Goal: Transaction & Acquisition: Obtain resource

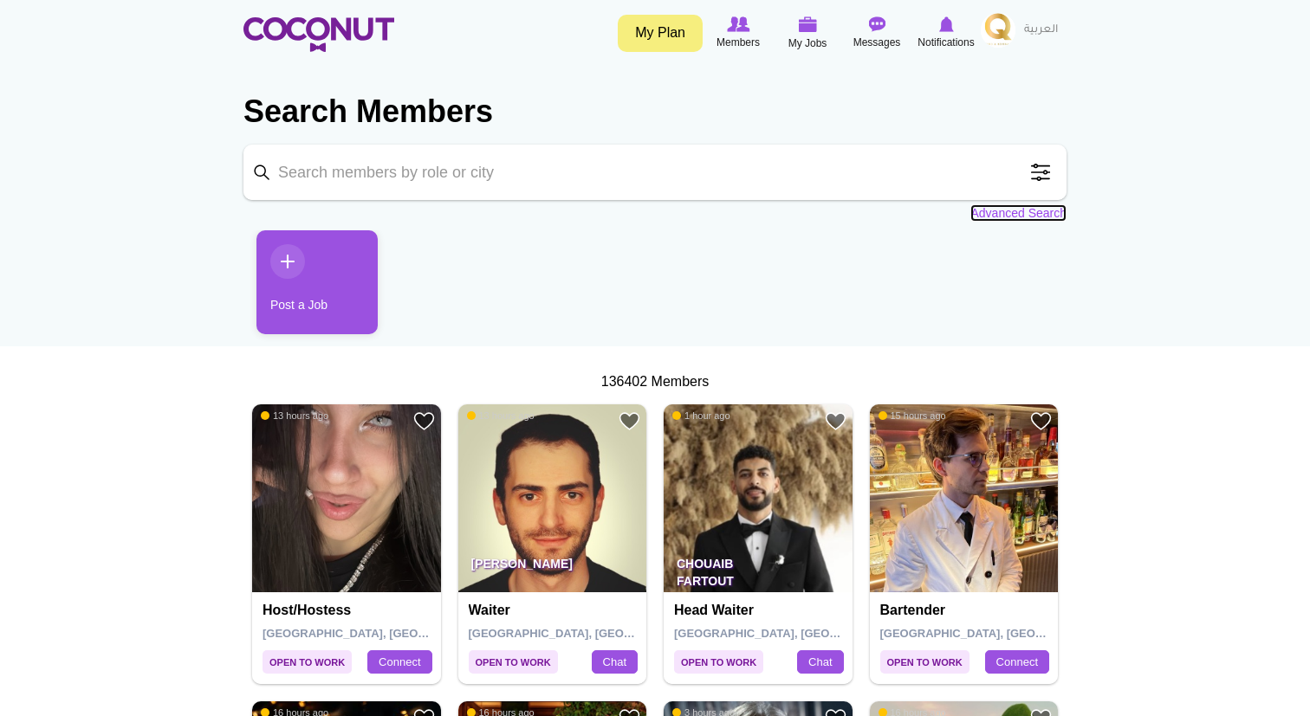
click at [1012, 213] on link "Advanced Search" at bounding box center [1018, 212] width 96 height 17
click at [1038, 172] on span at bounding box center [1040, 172] width 35 height 35
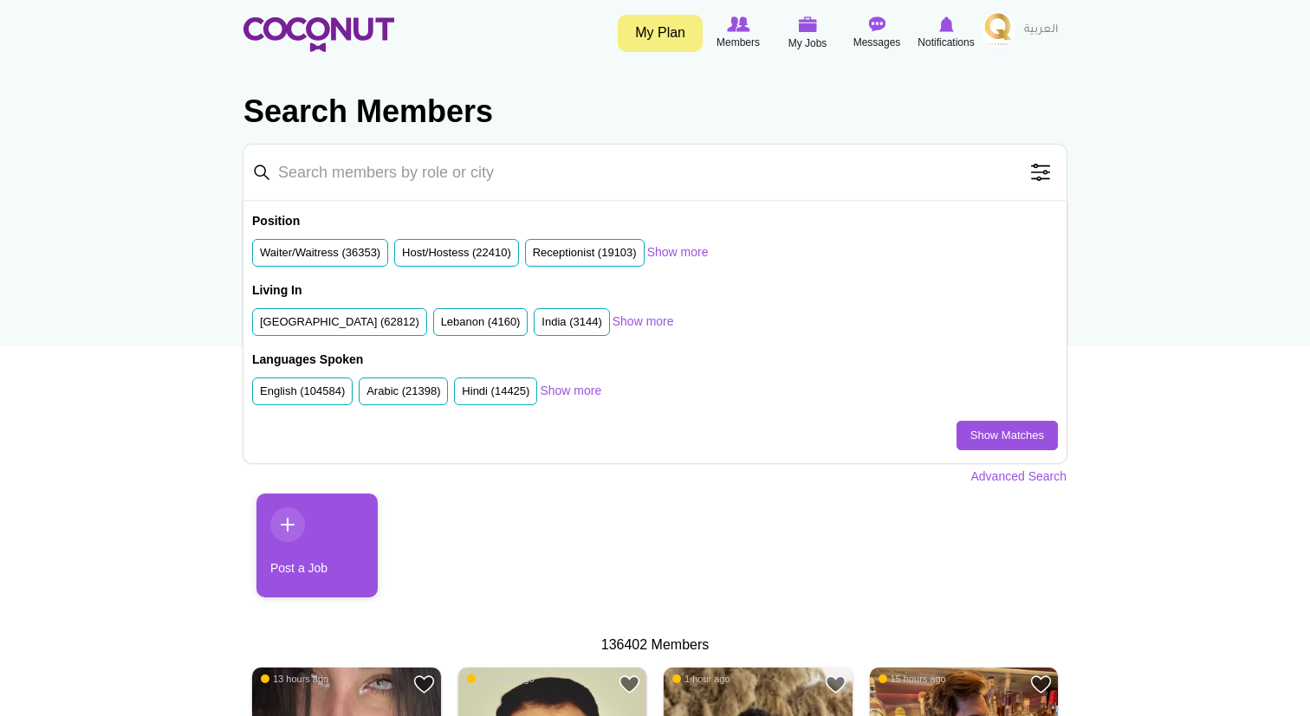
click at [1038, 172] on span at bounding box center [1040, 172] width 35 height 35
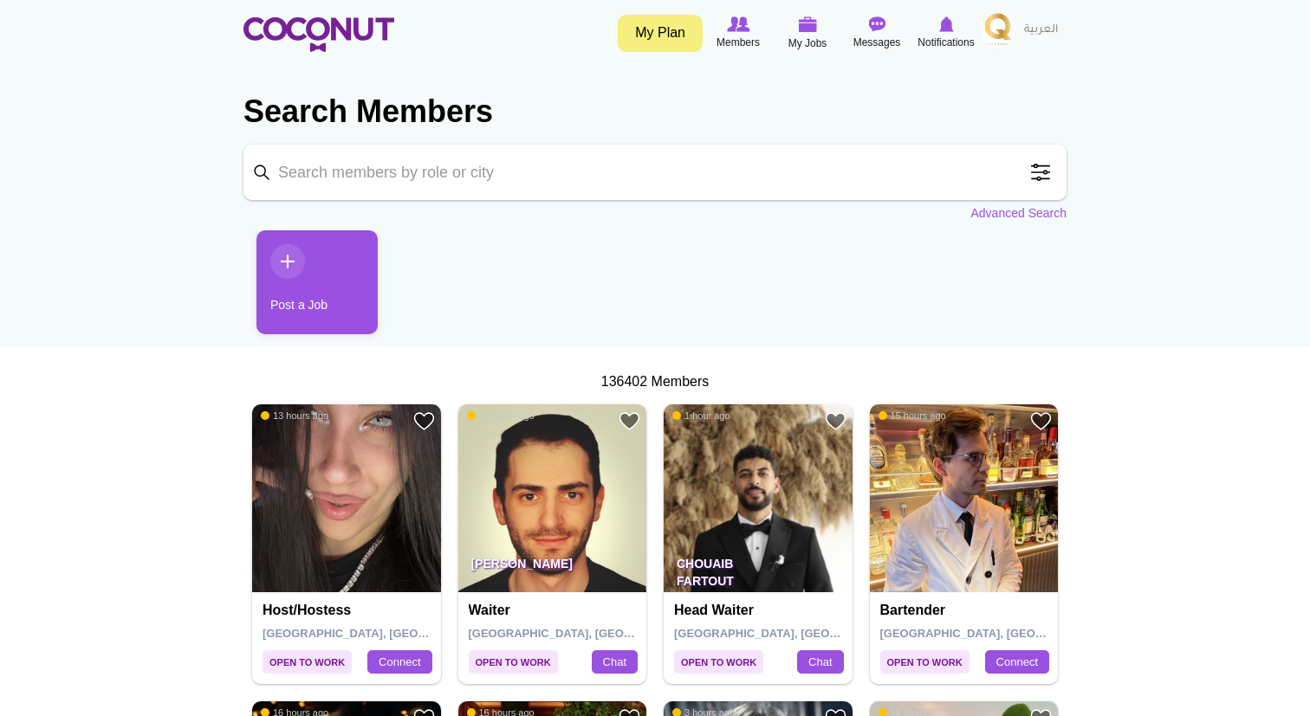
click at [1038, 172] on span at bounding box center [1040, 172] width 35 height 35
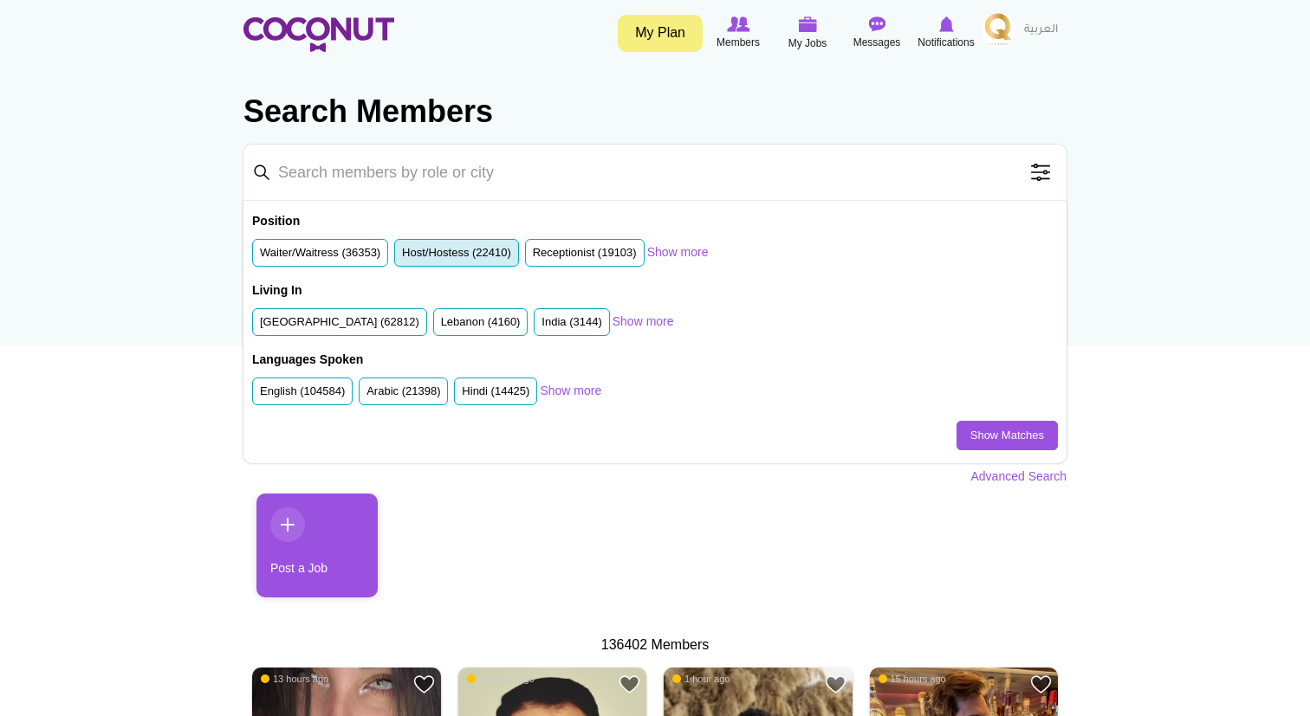
click at [481, 250] on label "Host/Hostess (22410)" at bounding box center [456, 253] width 109 height 16
click at [402, 256] on input "Host/Hostess (22410)" at bounding box center [402, 256] width 0 height 0
click at [593, 250] on label "Receptionist (19103)" at bounding box center [585, 253] width 104 height 16
click at [533, 256] on input "Receptionist (19103)" at bounding box center [533, 256] width 0 height 0
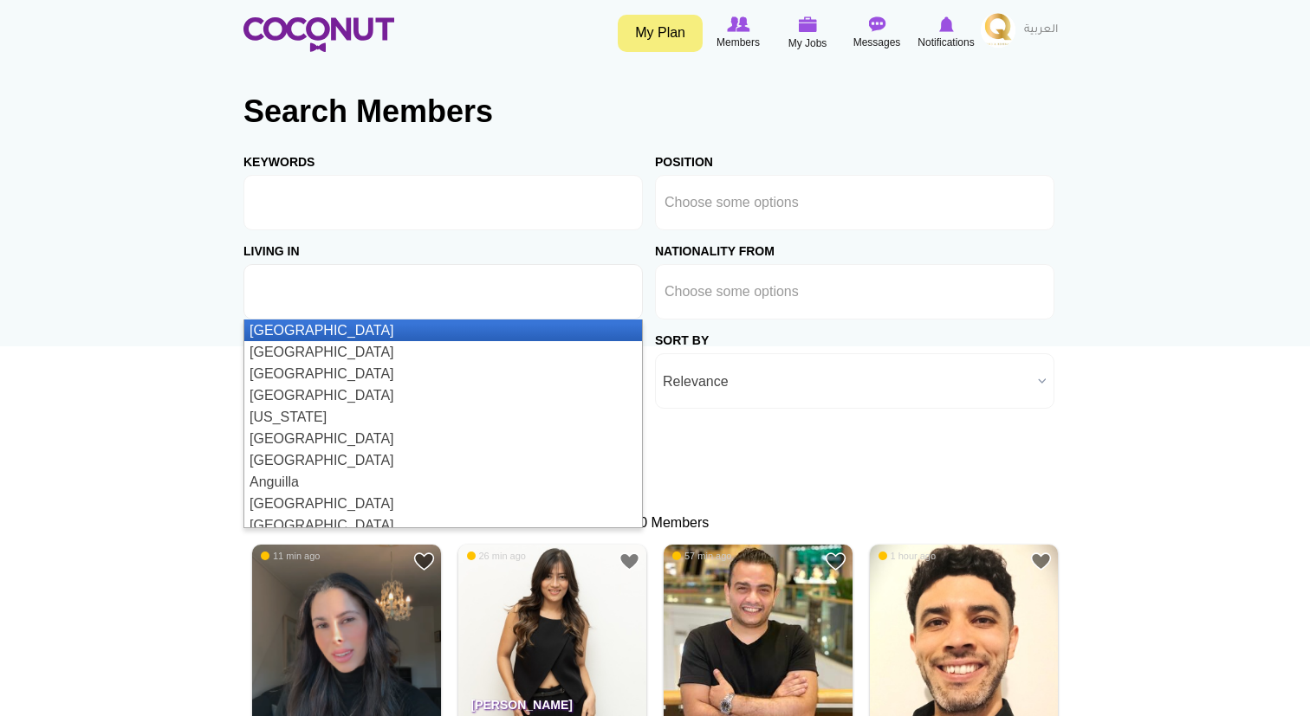
click at [422, 292] on ul at bounding box center [442, 291] width 399 height 55
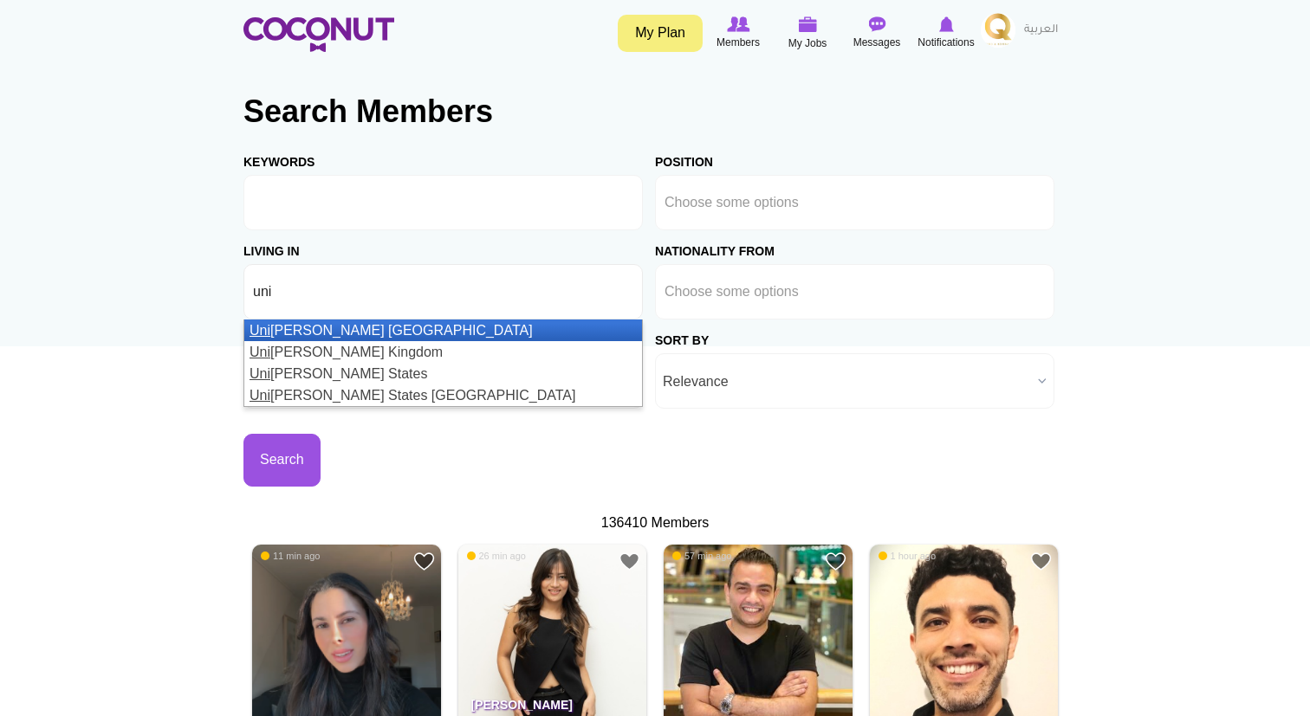
type input "uni"
click at [372, 333] on li "Uni ted Arab Emirates" at bounding box center [443, 331] width 398 height 22
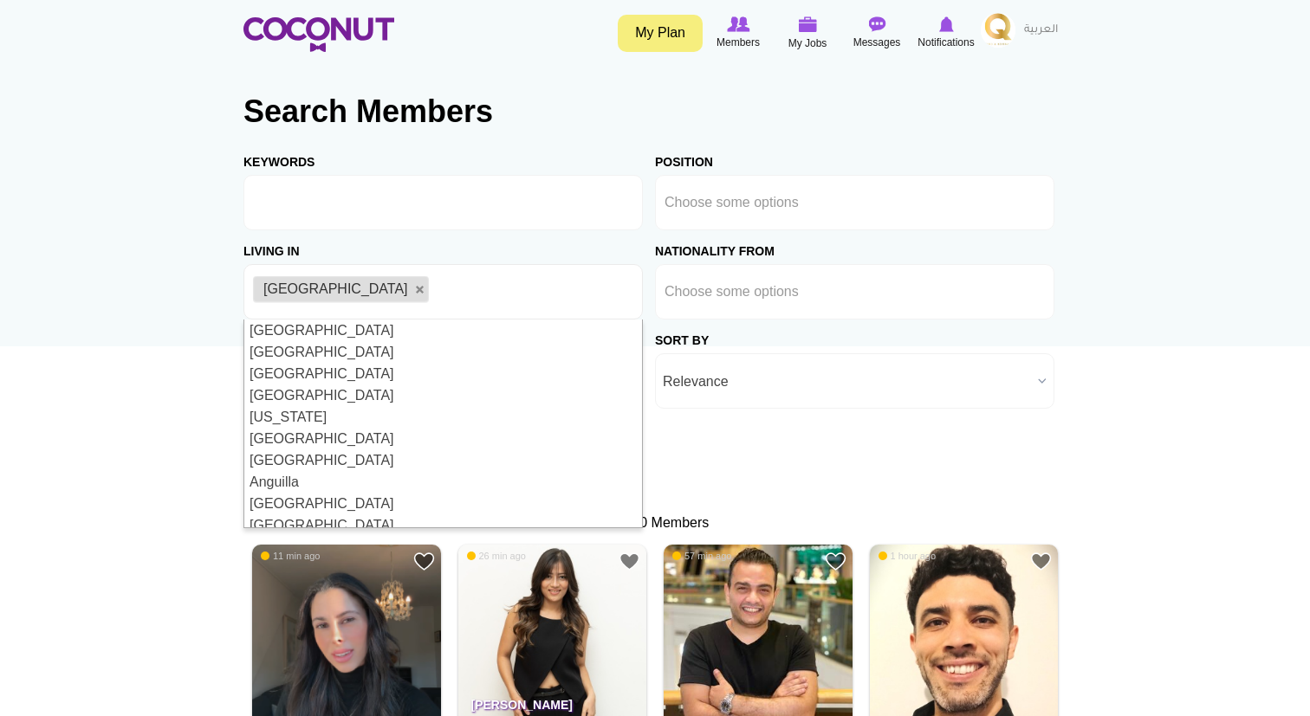
click at [859, 326] on div "Sort by Relevance Recently Active Relevance" at bounding box center [854, 364] width 399 height 89
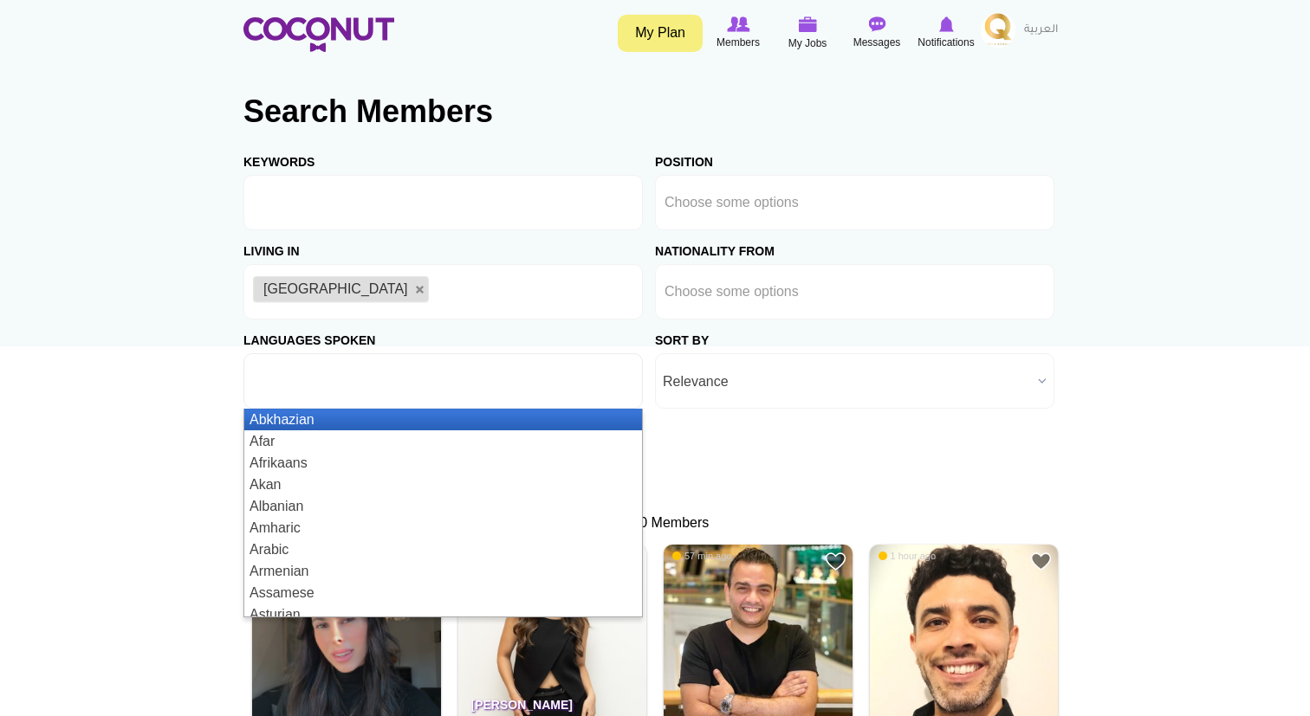
click at [347, 388] on input "text" at bounding box center [331, 381] width 156 height 16
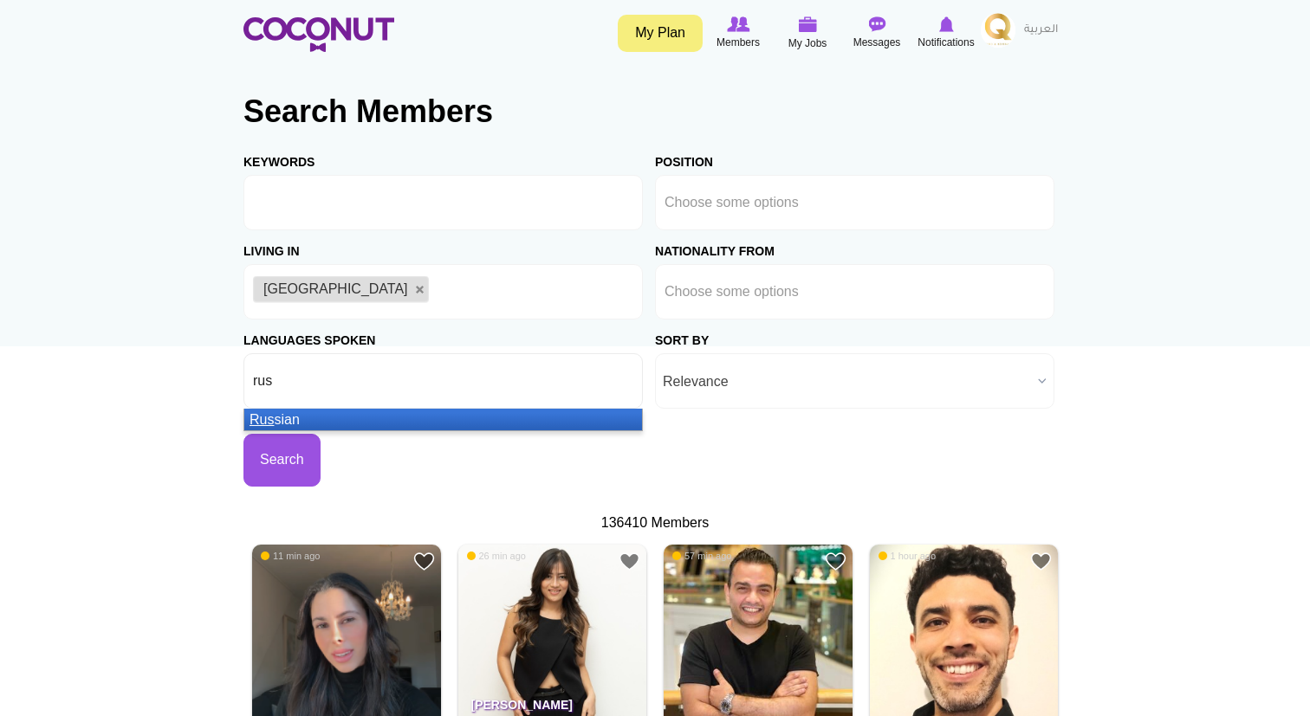
type input "rus"
click at [348, 414] on li "Rus sian" at bounding box center [443, 420] width 398 height 22
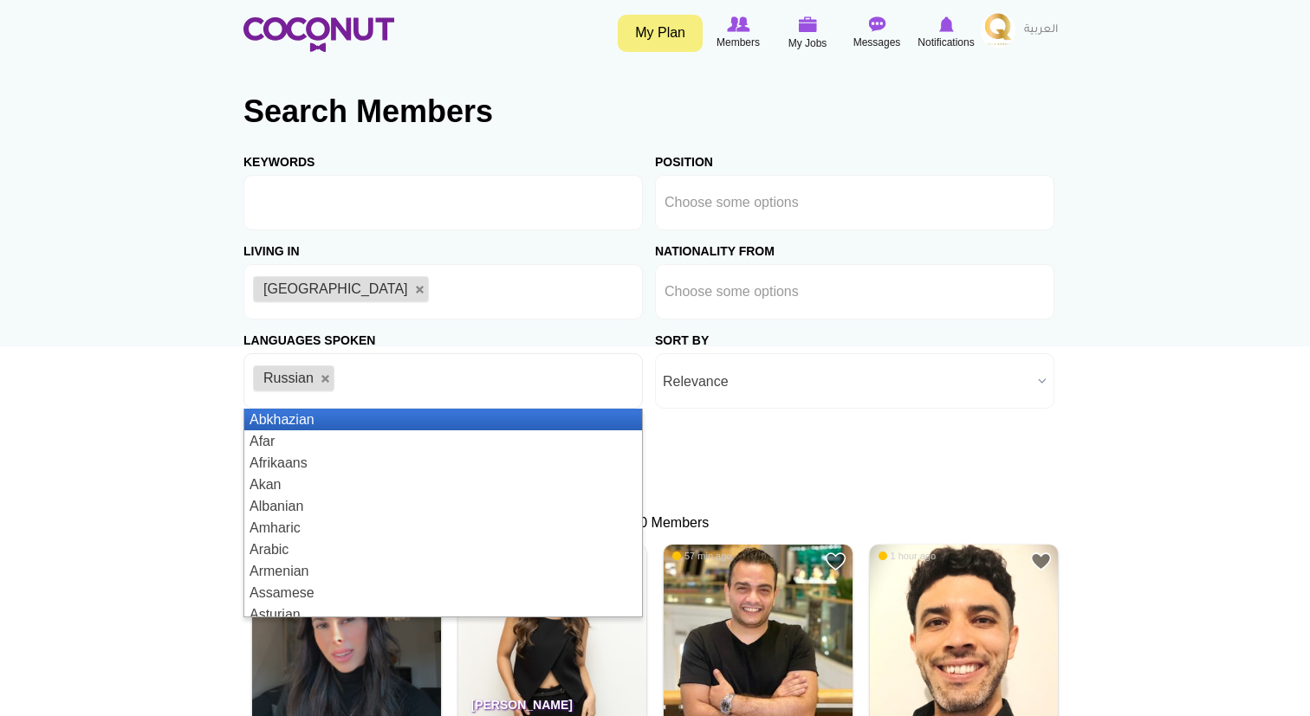
click at [261, 422] on li "Abkhazian" at bounding box center [443, 420] width 398 height 22
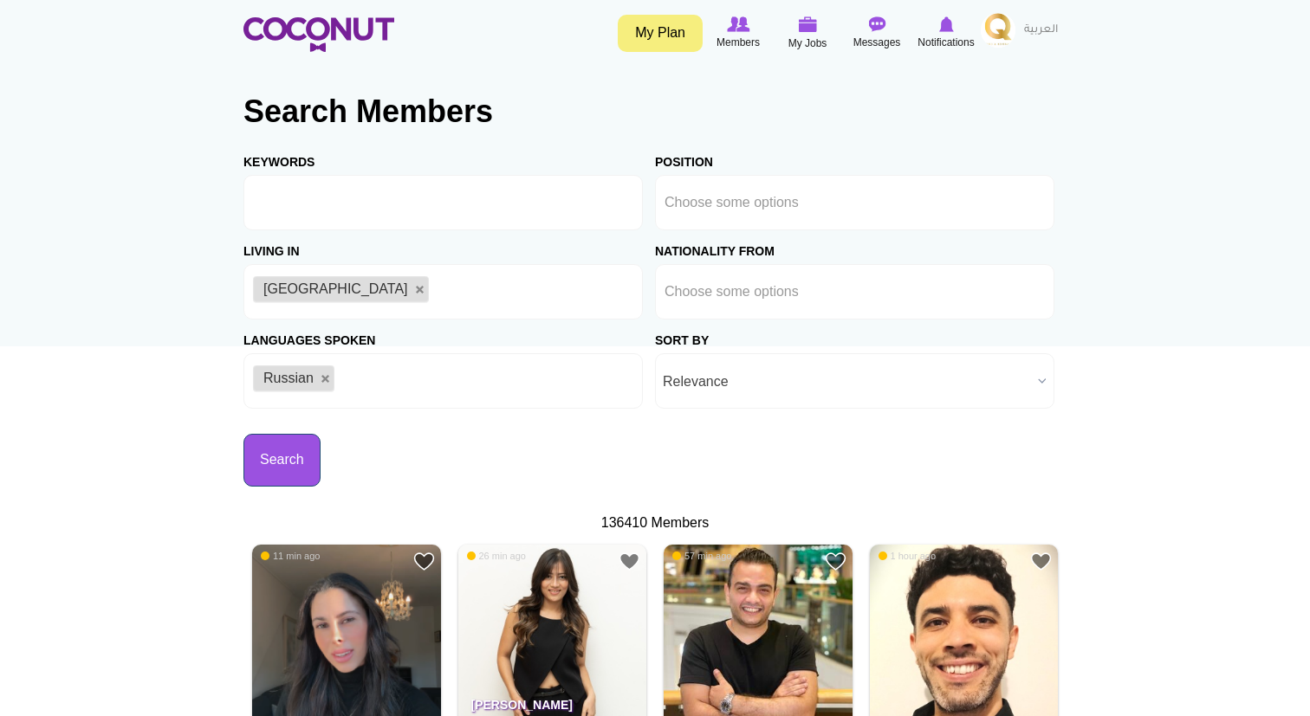
click at [281, 465] on button "Search" at bounding box center [281, 460] width 77 height 53
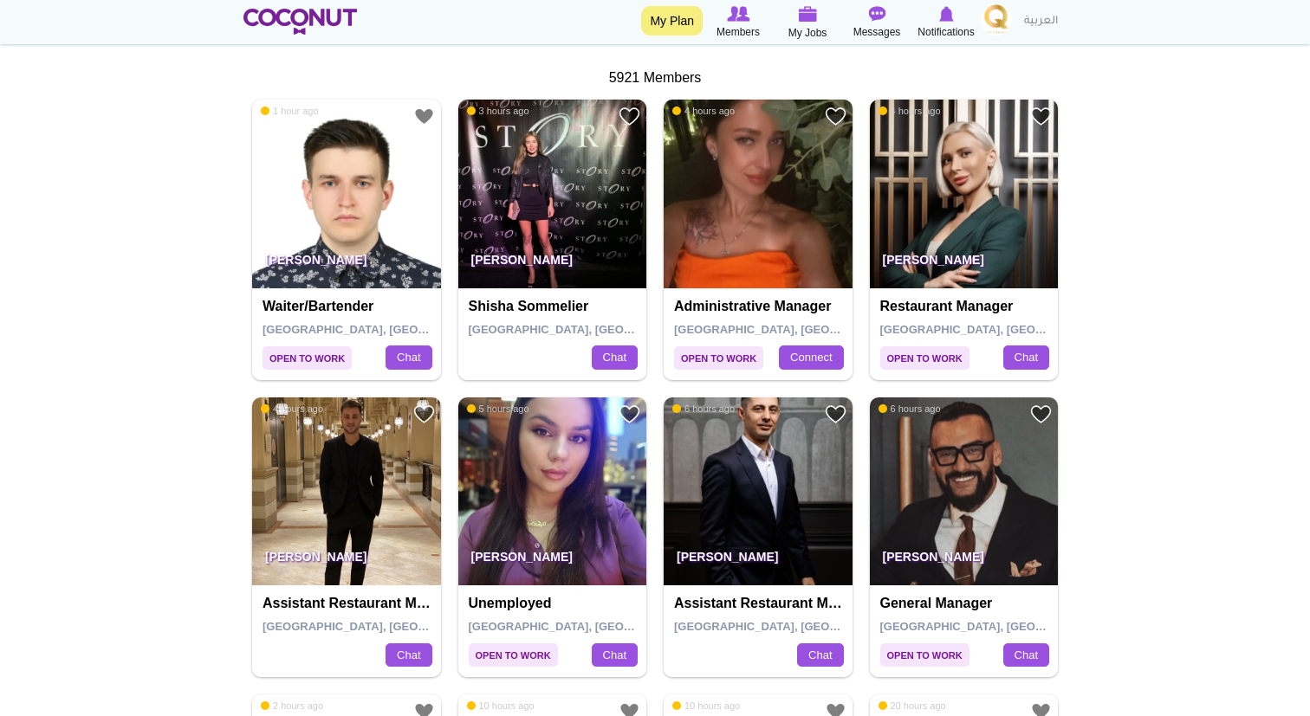
scroll to position [508, 0]
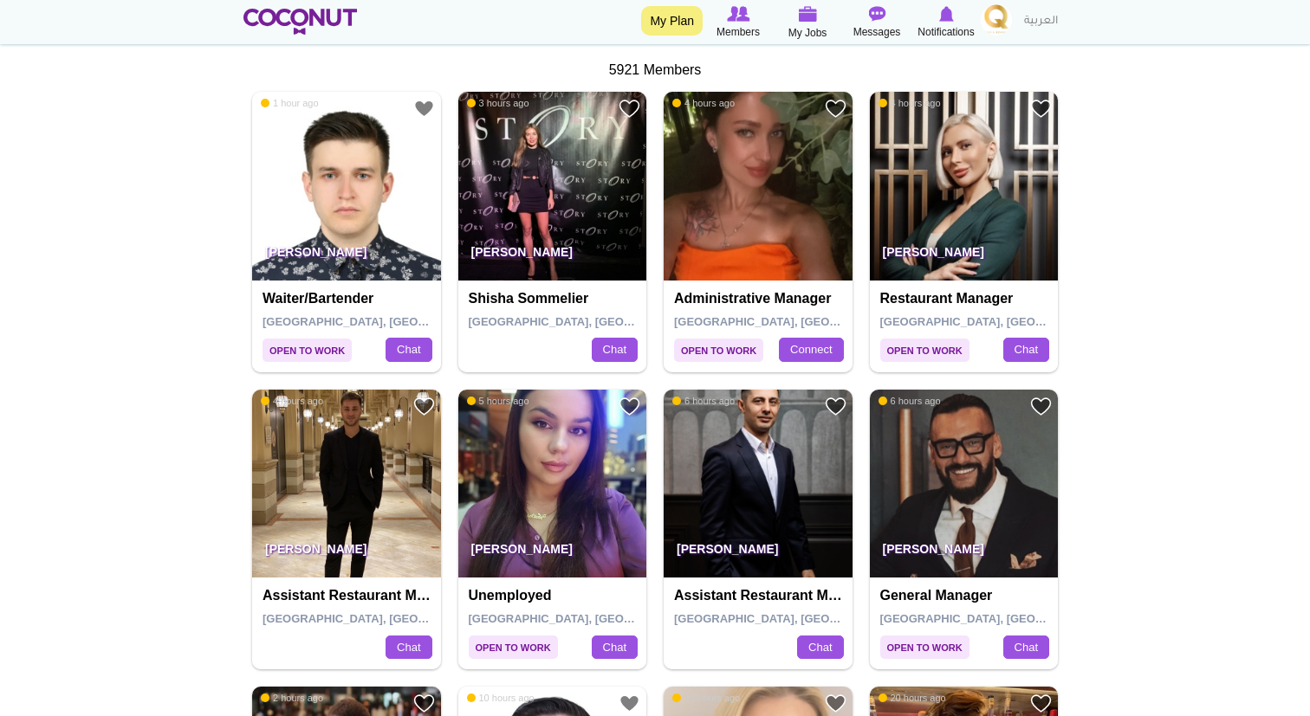
click at [560, 504] on img at bounding box center [552, 484] width 189 height 189
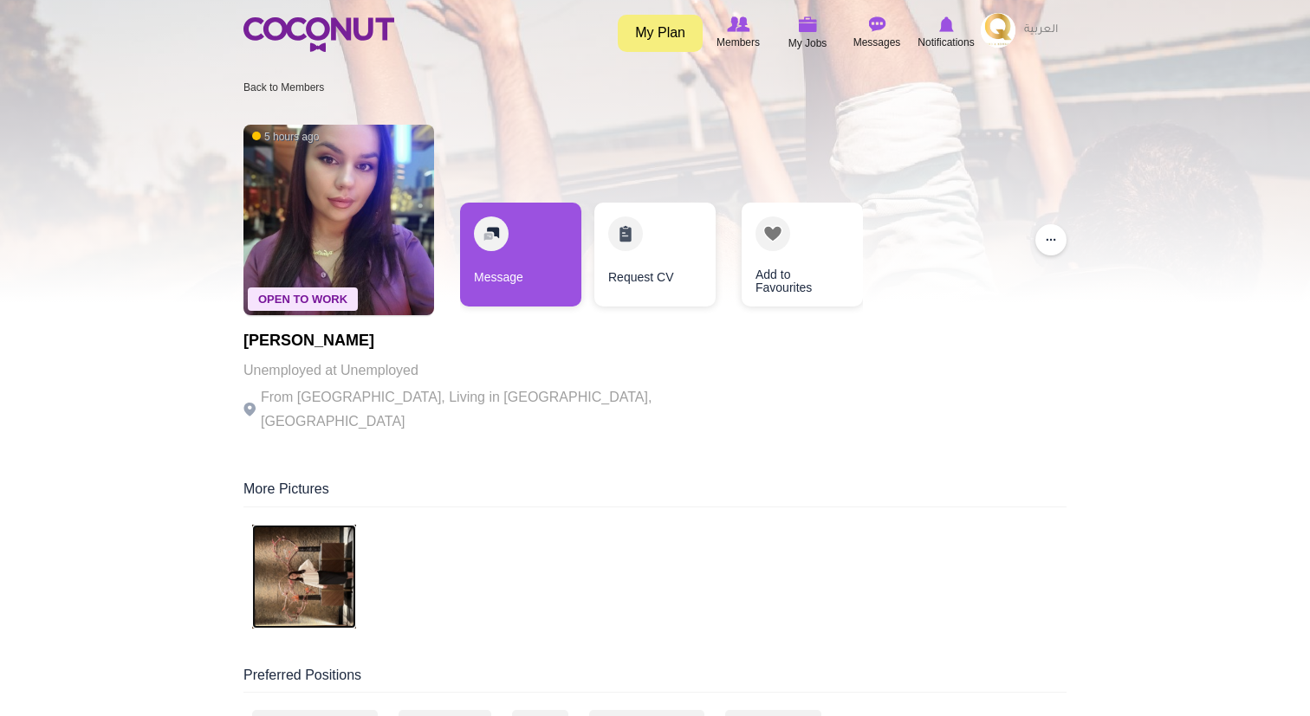
click at [323, 549] on img at bounding box center [304, 577] width 104 height 104
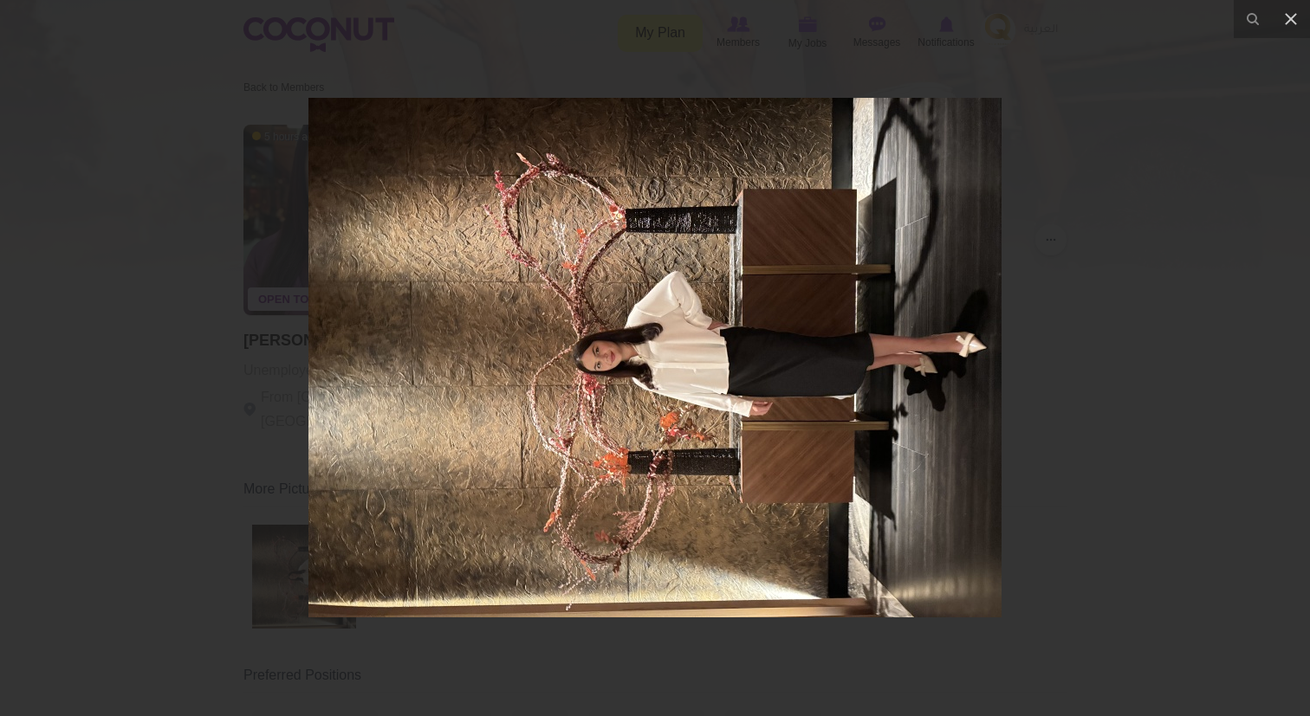
click at [236, 383] on div at bounding box center [655, 358] width 1310 height 716
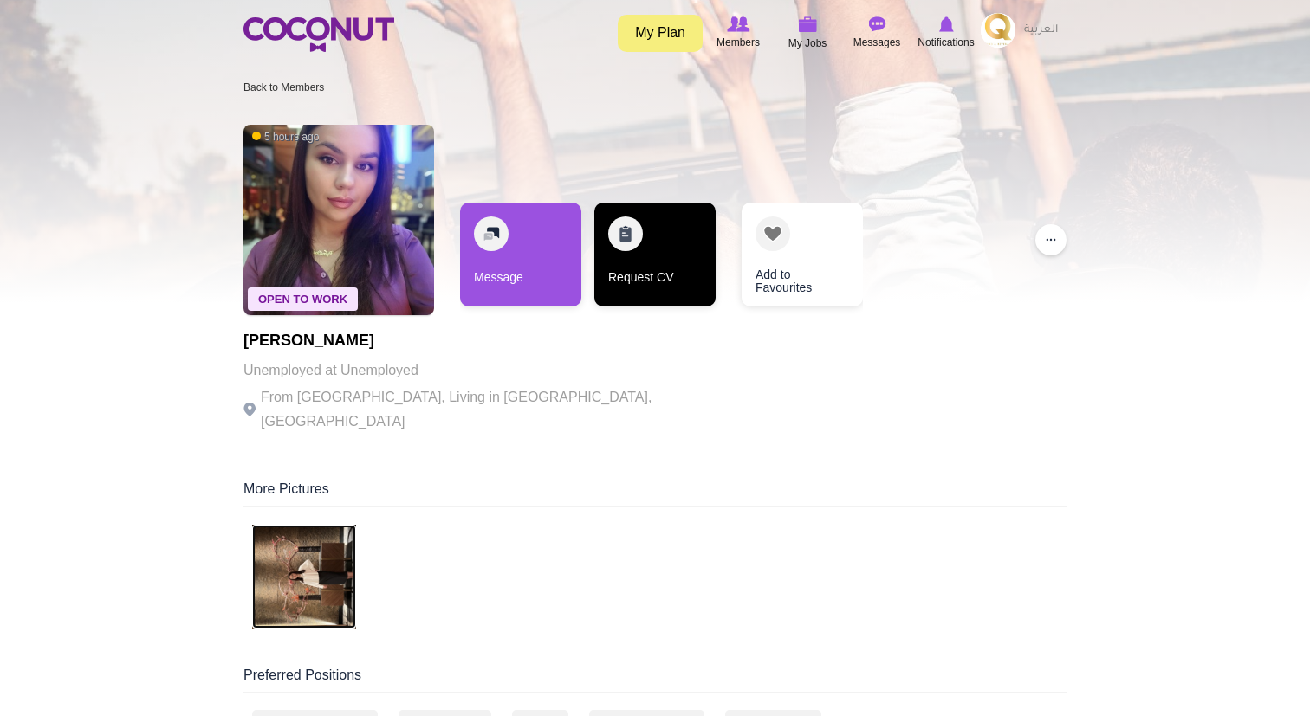
click at [655, 275] on link "Request CV" at bounding box center [654, 255] width 121 height 104
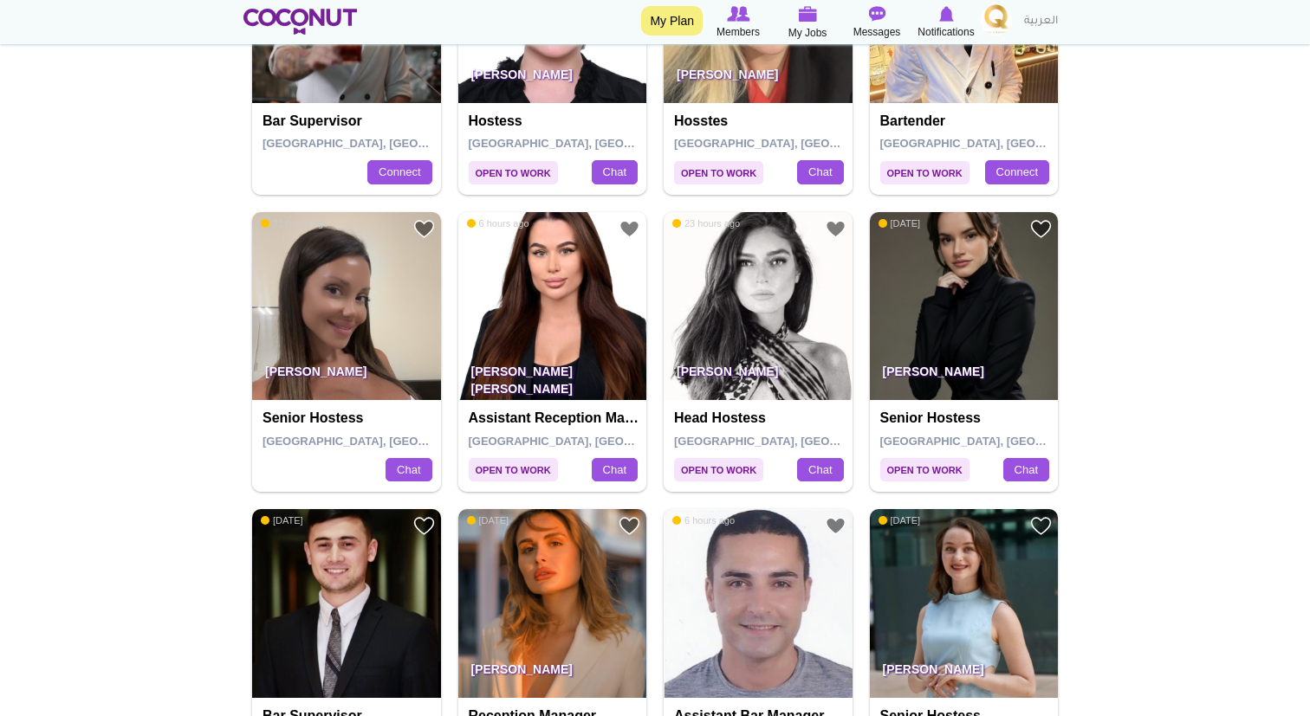
scroll to position [1292, 0]
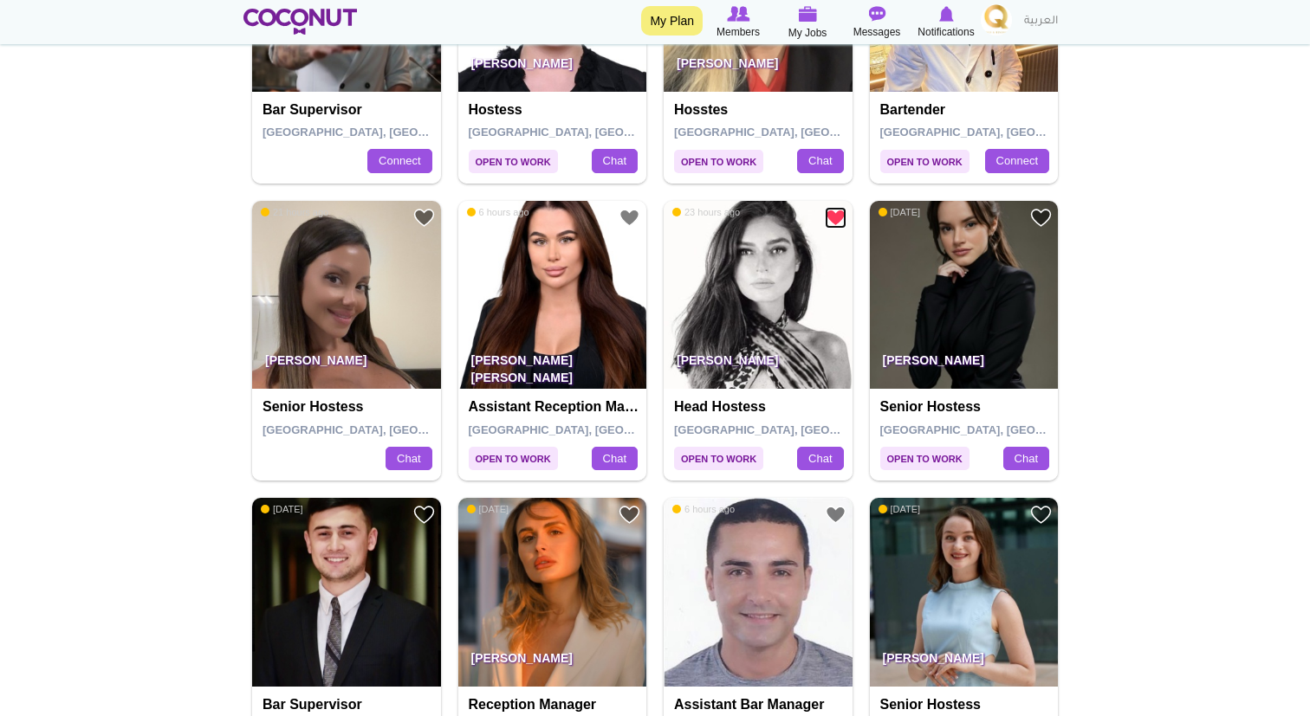
click at [834, 216] on link "Add to Favourites" at bounding box center [836, 218] width 22 height 22
click at [789, 313] on img at bounding box center [757, 295] width 189 height 189
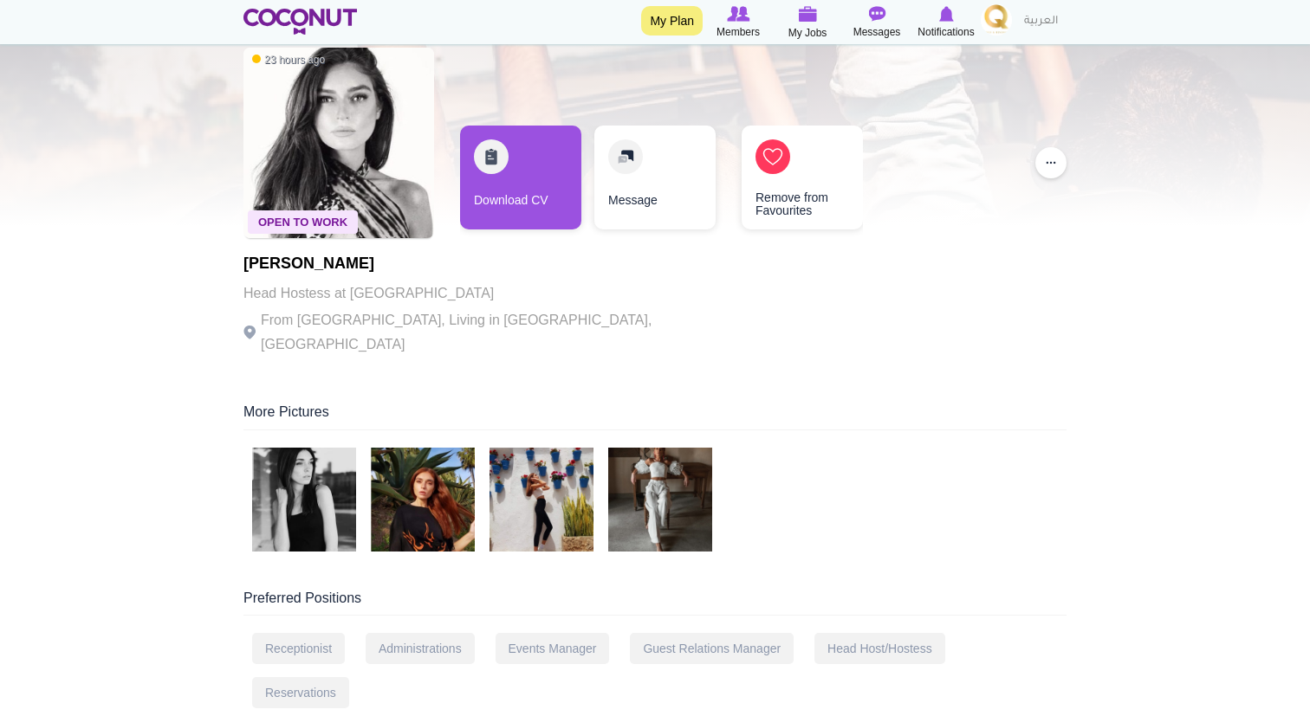
scroll to position [81, 0]
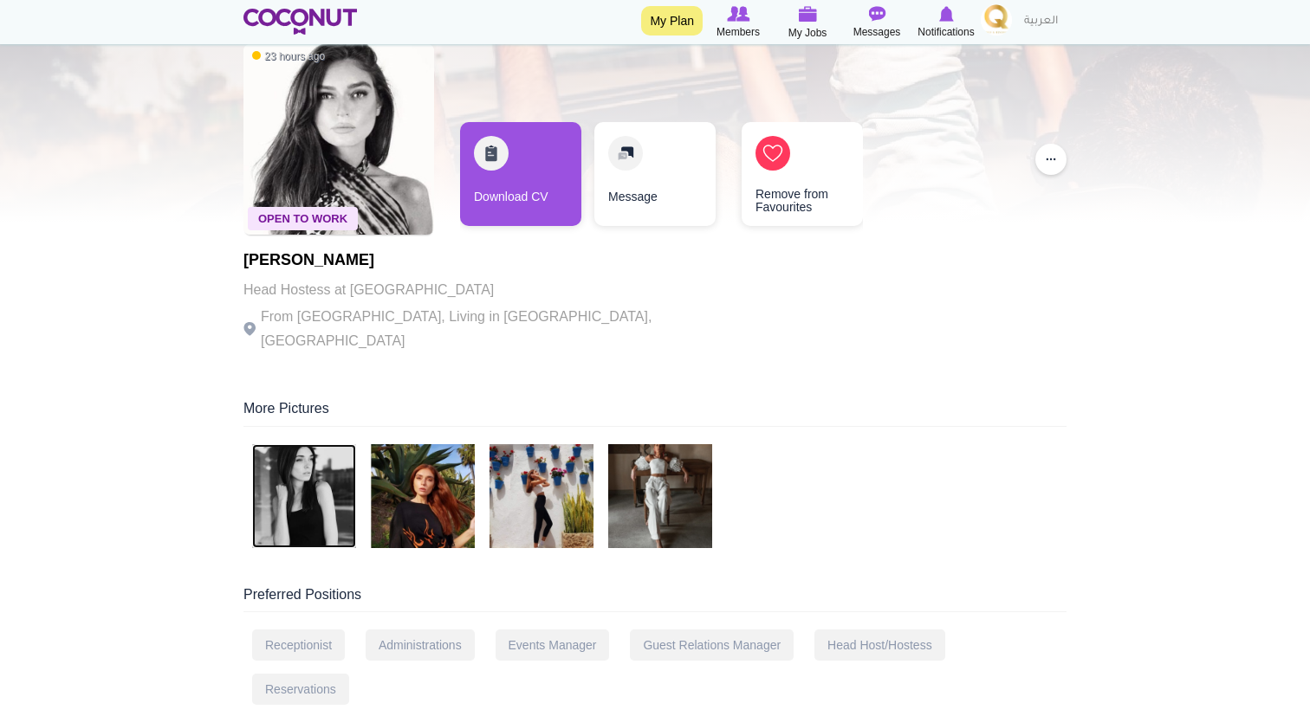
click at [294, 468] on img at bounding box center [304, 496] width 104 height 104
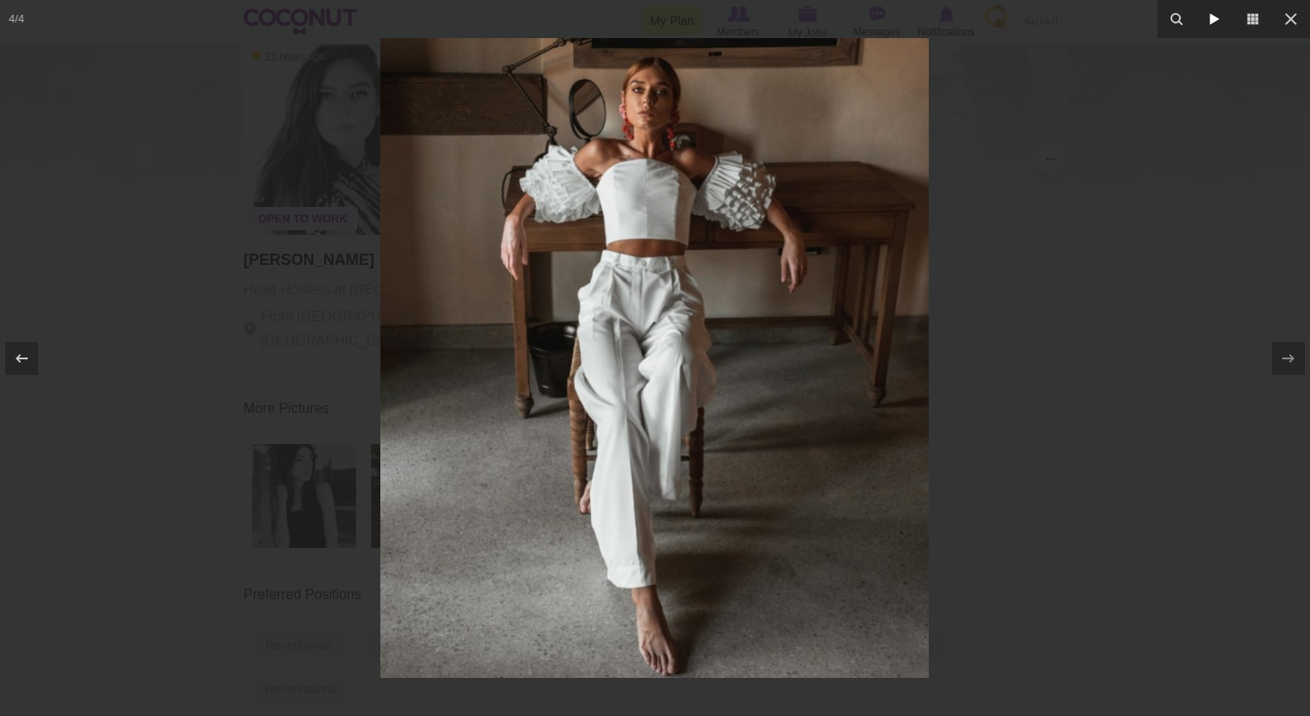
click at [1214, 25] on icon at bounding box center [1214, 19] width 21 height 21
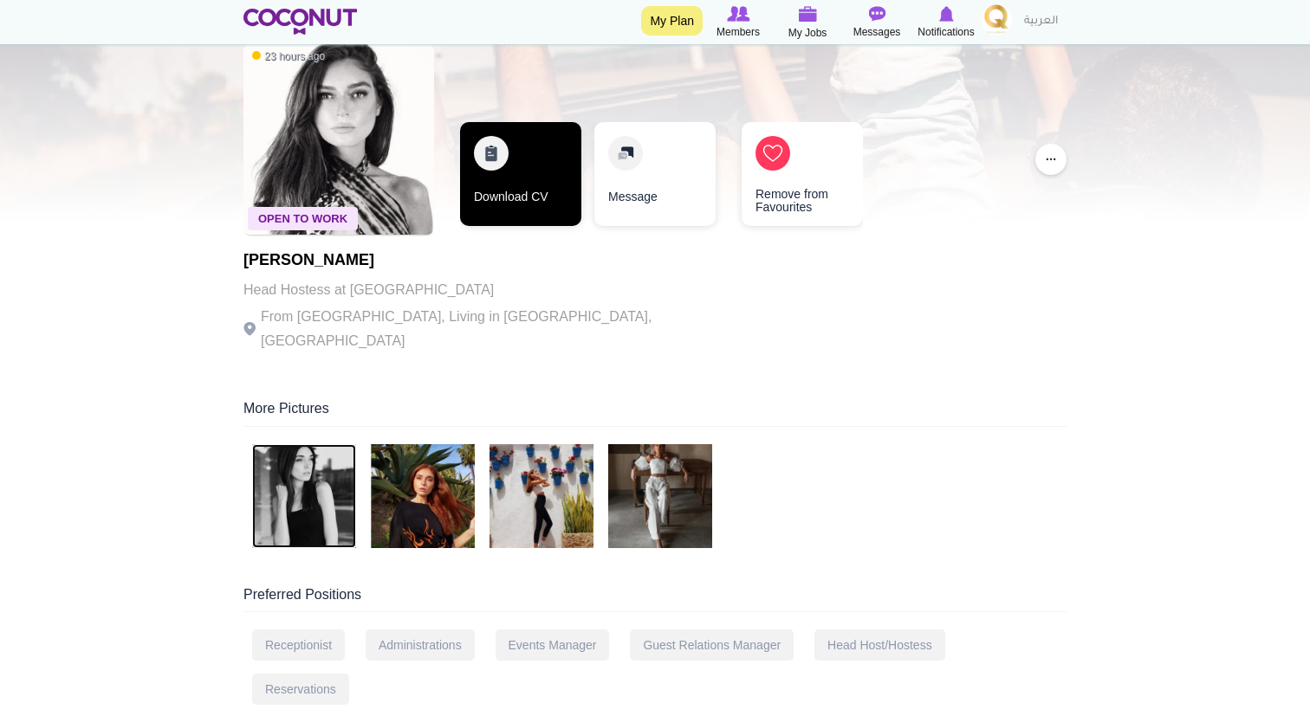
click at [513, 154] on link "Download CV" at bounding box center [520, 174] width 121 height 104
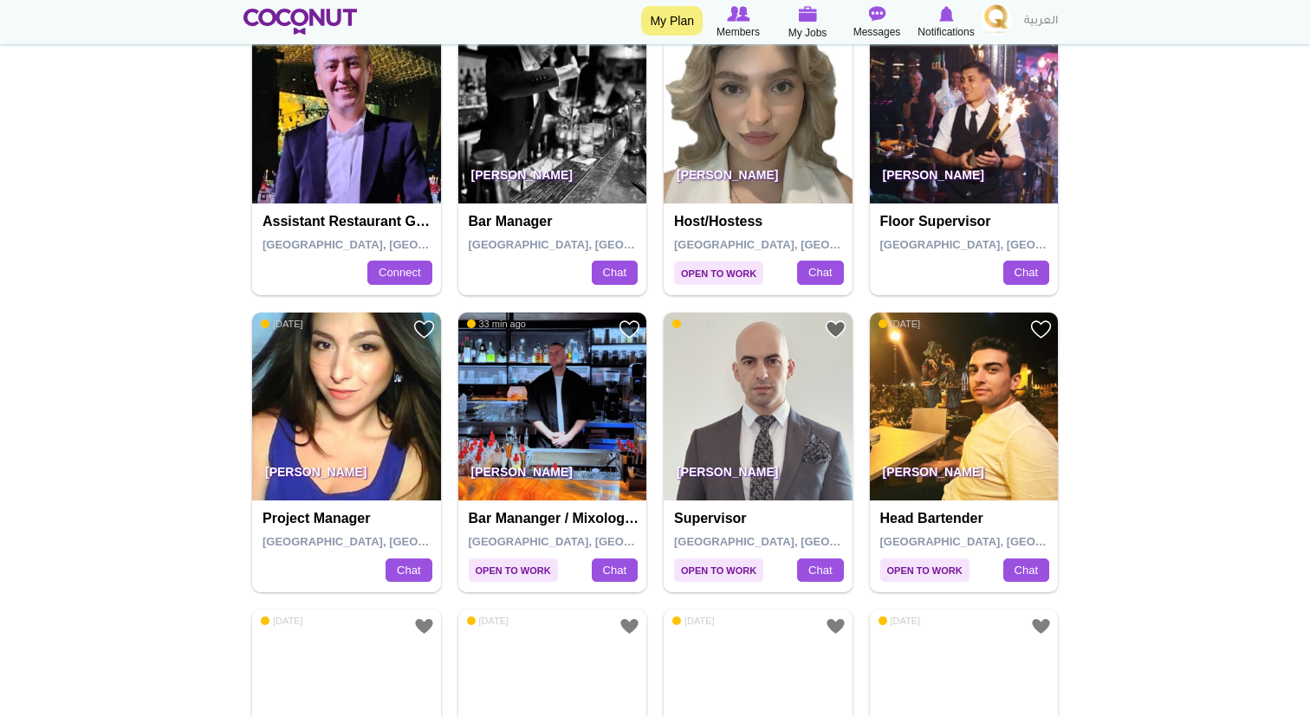
scroll to position [2075, 0]
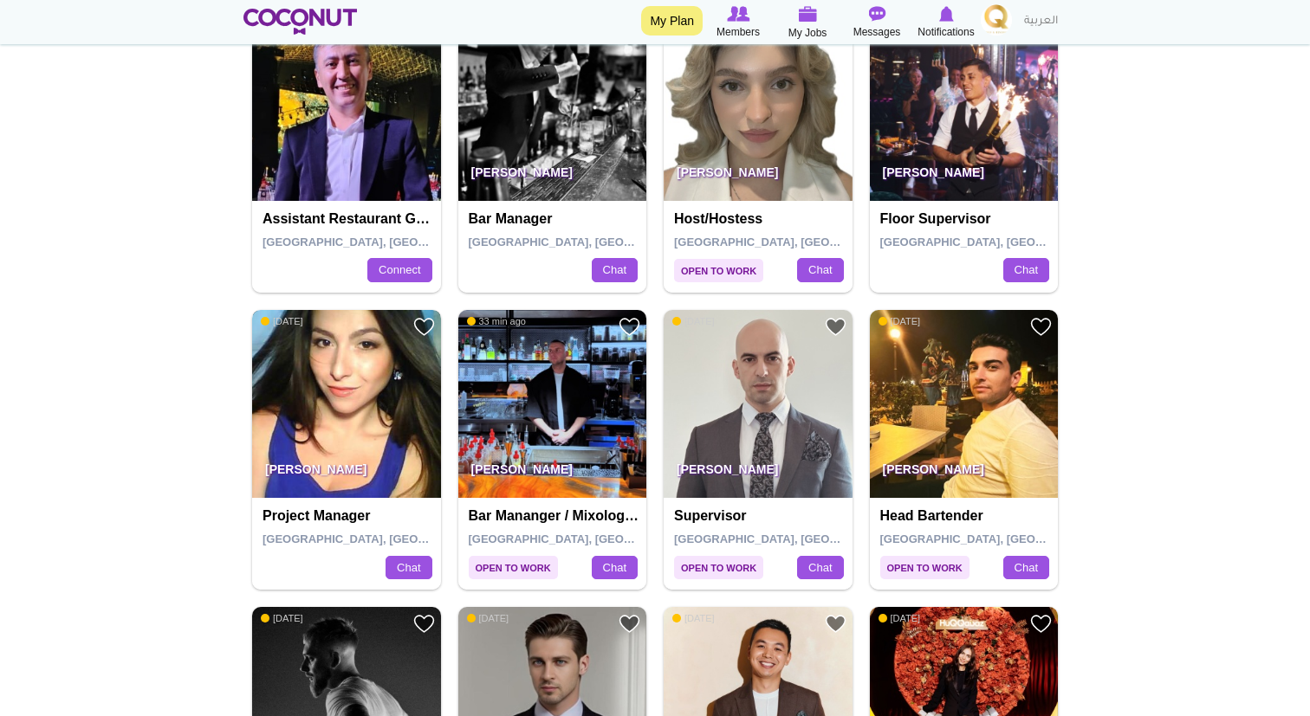
click at [364, 362] on img at bounding box center [346, 404] width 189 height 189
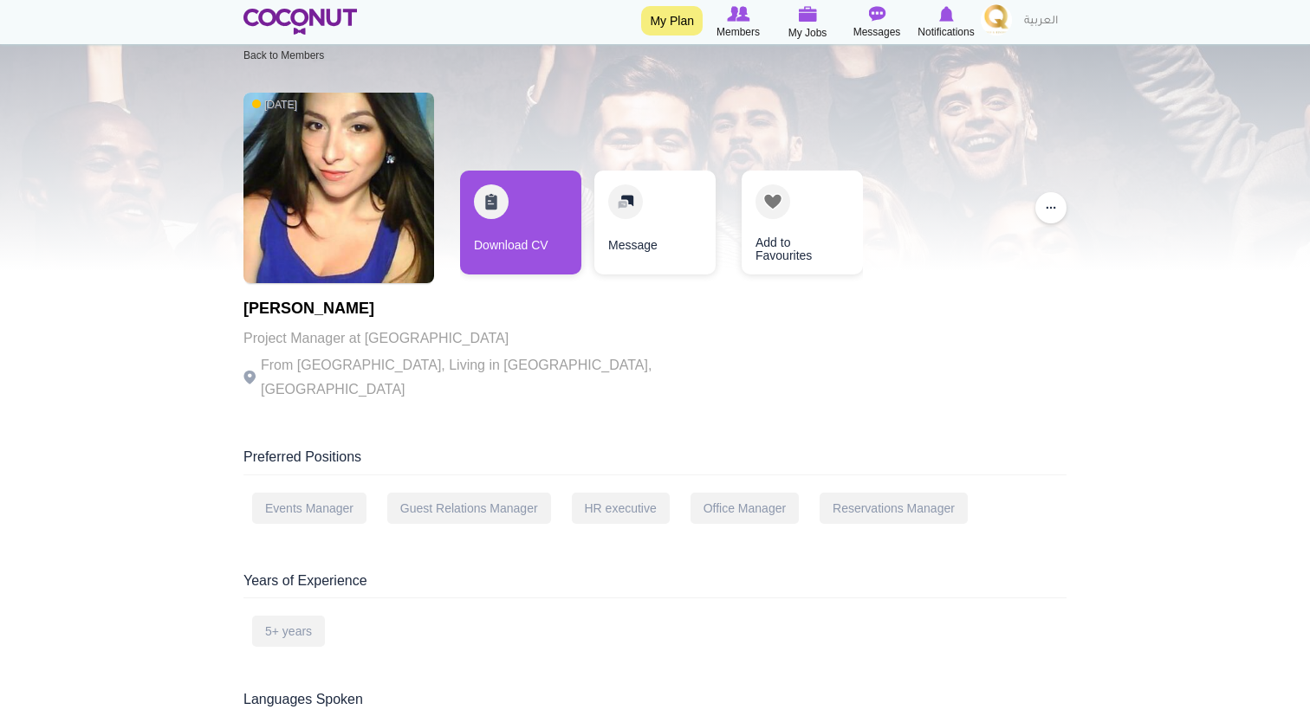
scroll to position [29, 0]
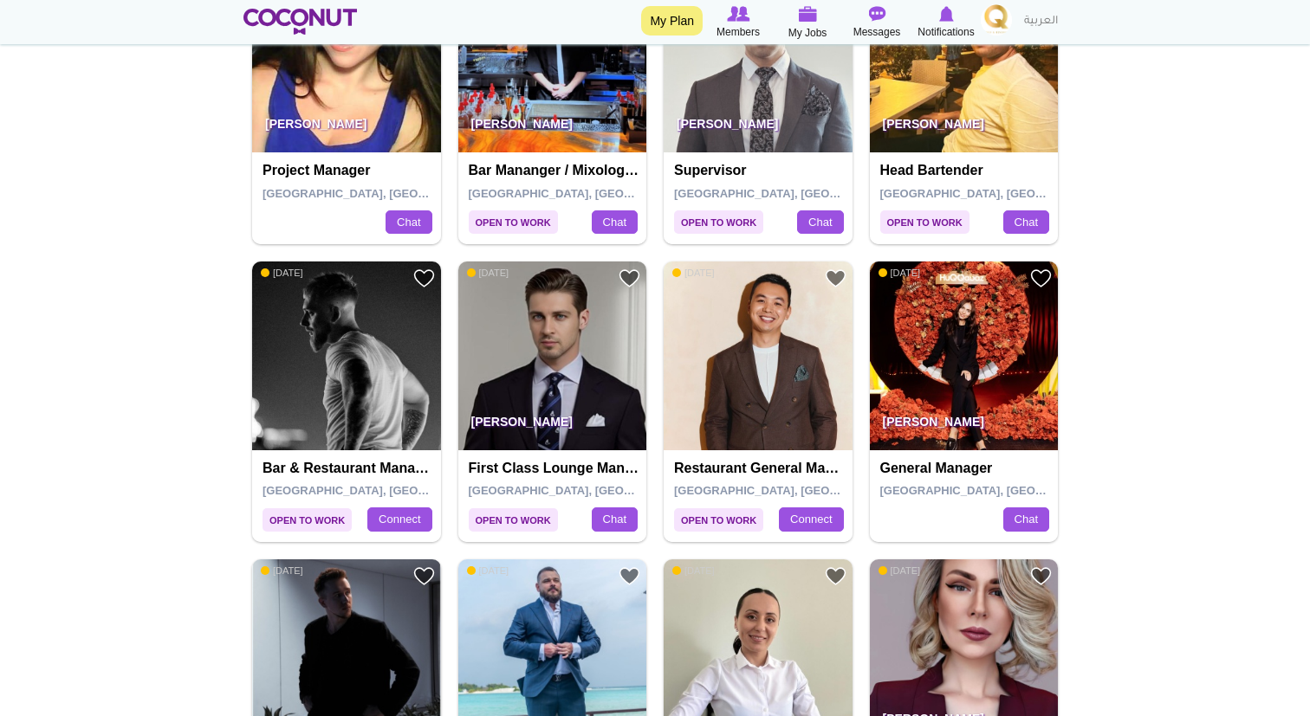
scroll to position [2413, 0]
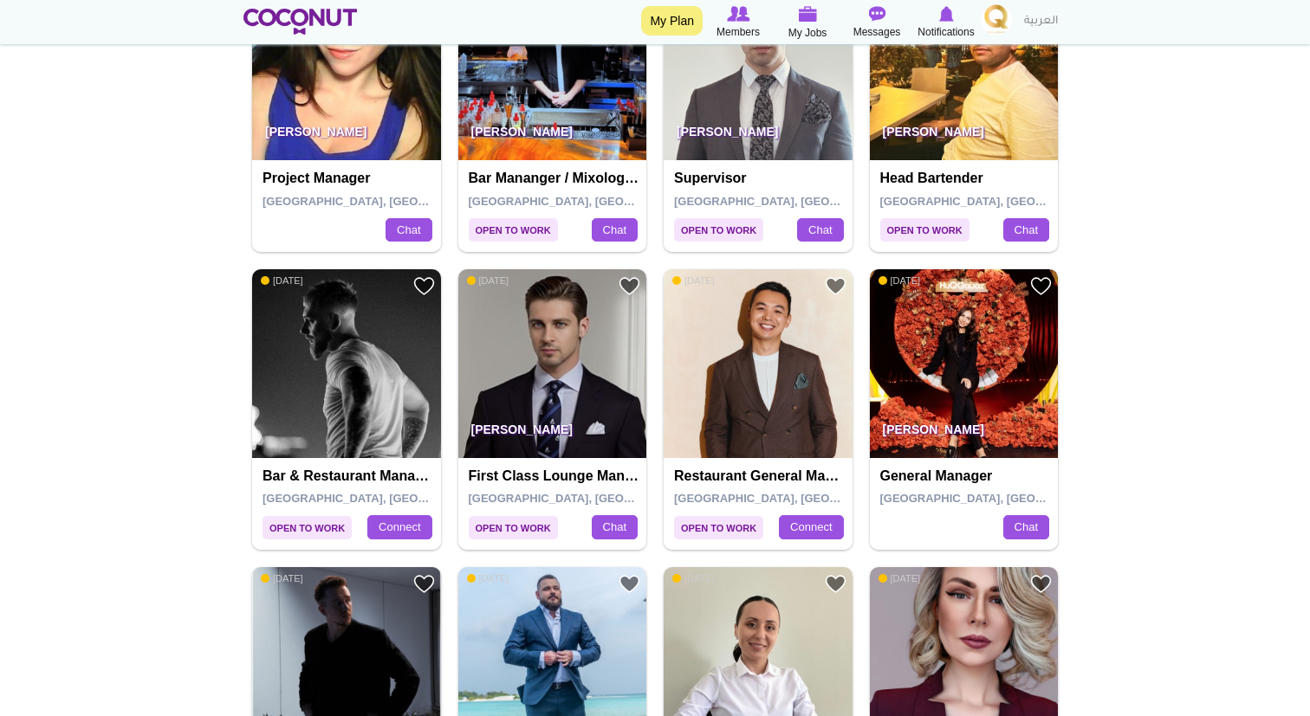
click at [940, 359] on img at bounding box center [964, 363] width 189 height 189
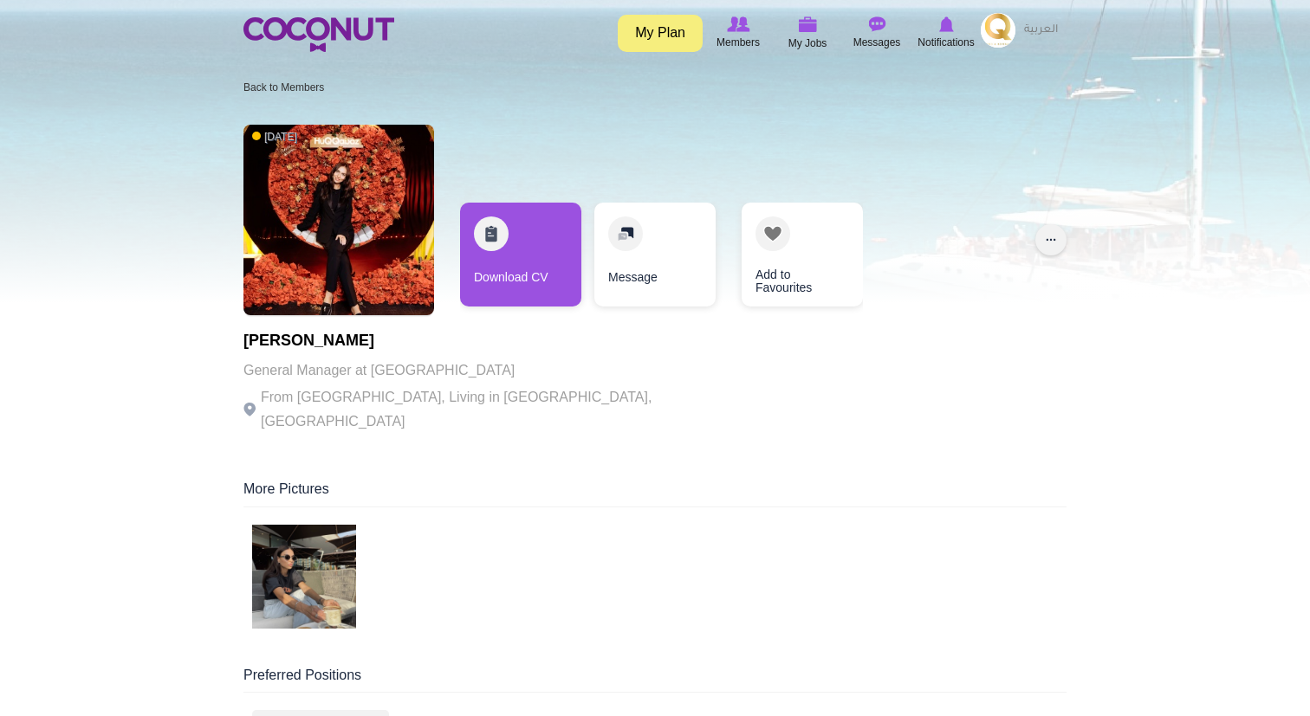
click at [1056, 240] on button "..." at bounding box center [1050, 239] width 31 height 31
click at [1029, 223] on div "3 days ago Valeria Nasikan General Manager at huqqabaz garden From Belarus, Liv…" at bounding box center [654, 280] width 823 height 329
click at [271, 92] on link "Back to Members" at bounding box center [283, 87] width 81 height 12
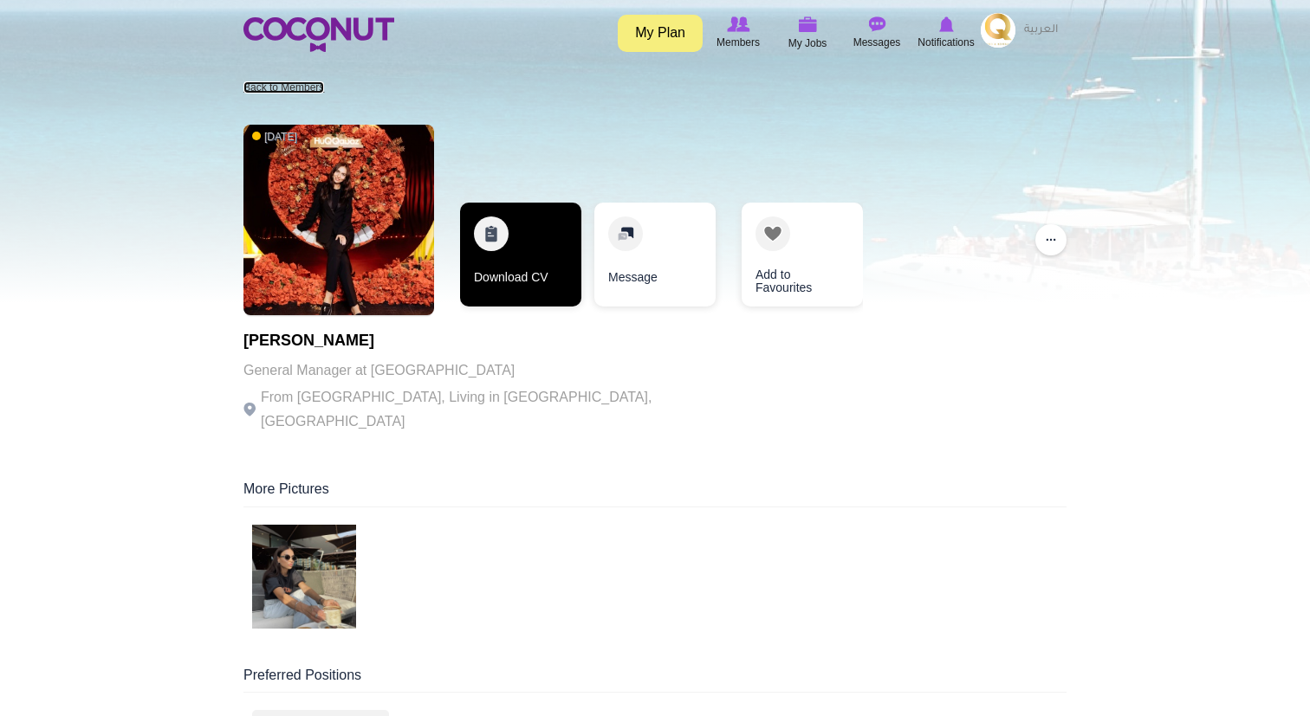
click at [509, 269] on link "Download CV" at bounding box center [520, 255] width 121 height 104
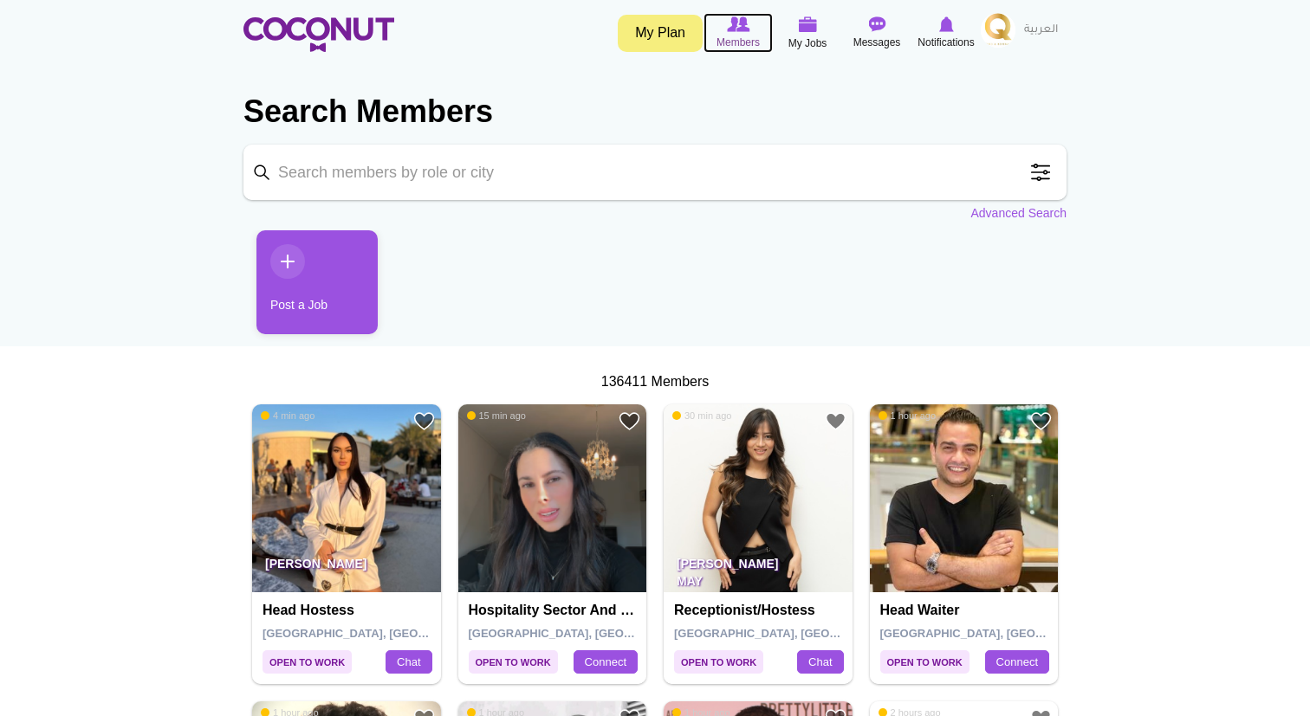
click at [725, 42] on span "Members" at bounding box center [737, 42] width 43 height 17
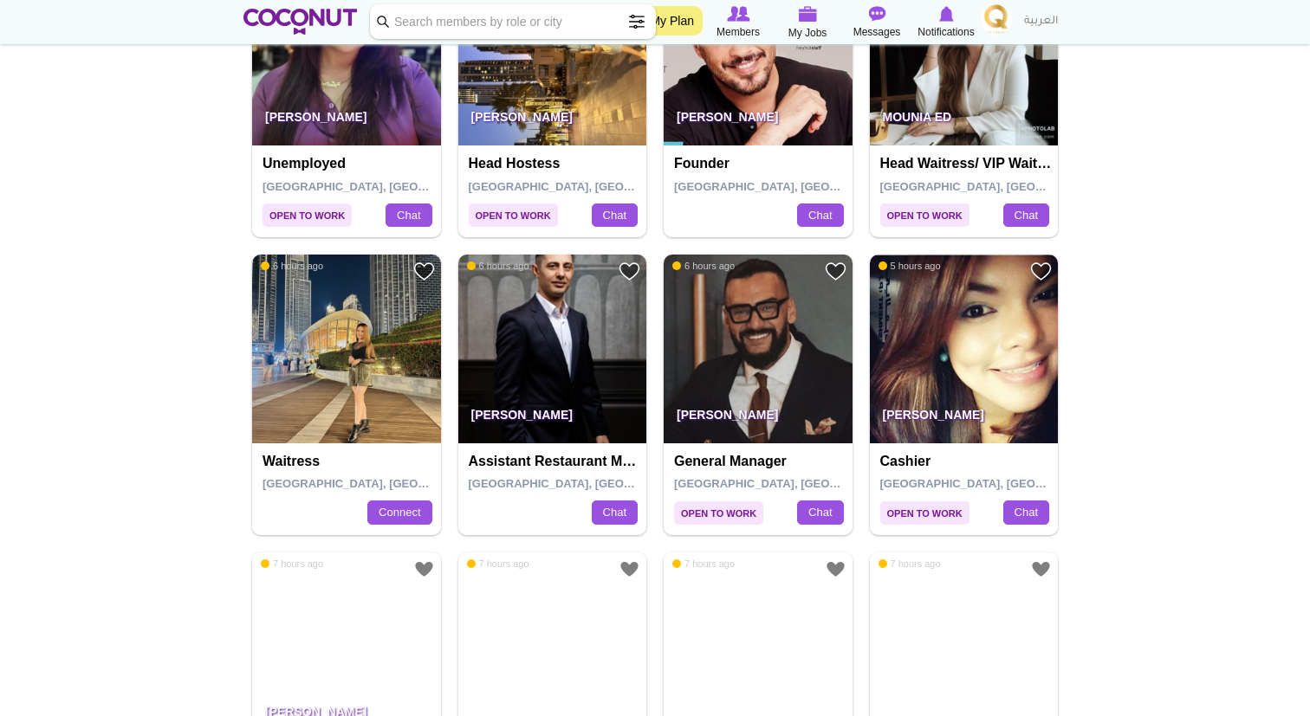
scroll to position [1935, 0]
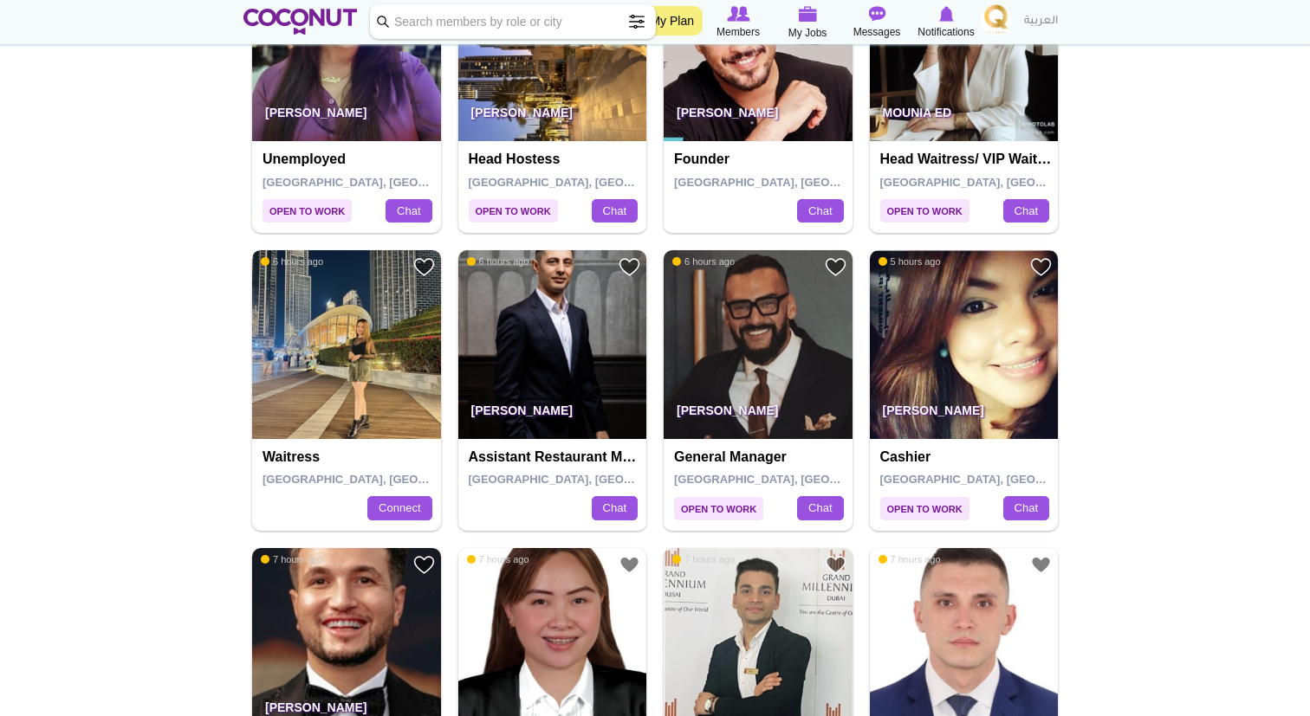
click at [383, 341] on img at bounding box center [346, 344] width 189 height 189
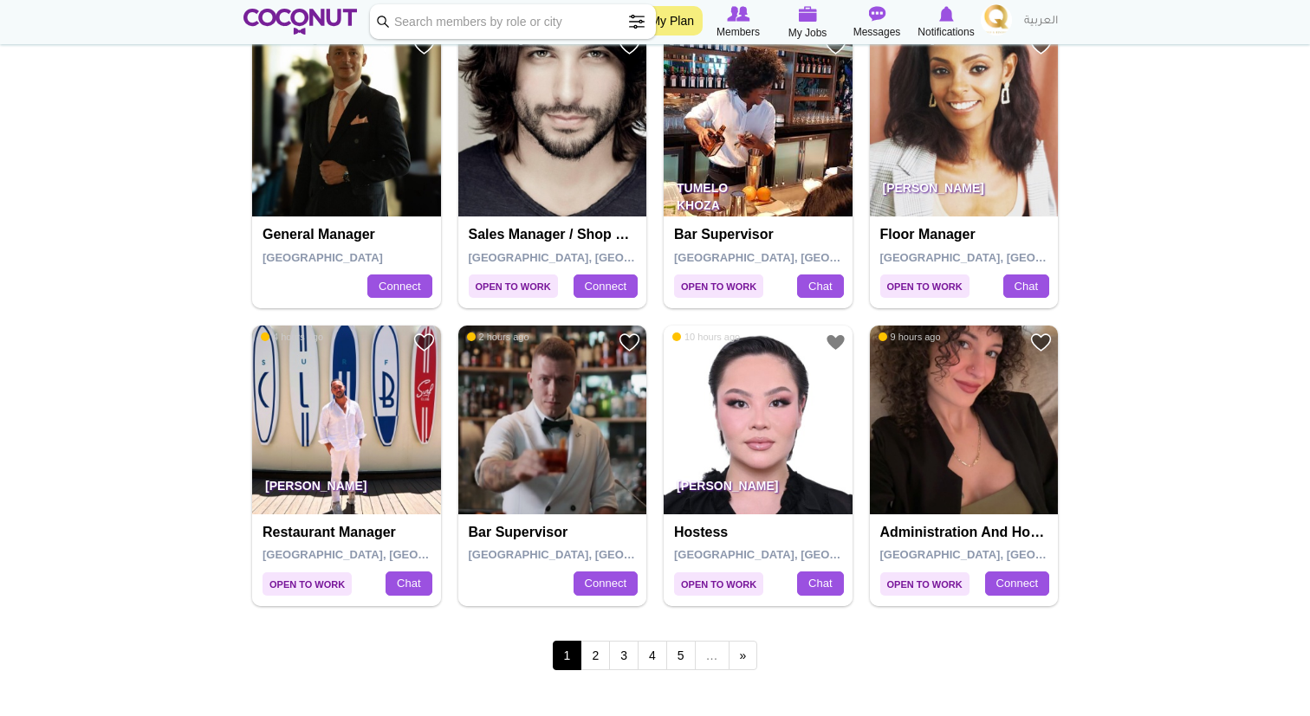
scroll to position [2753, 0]
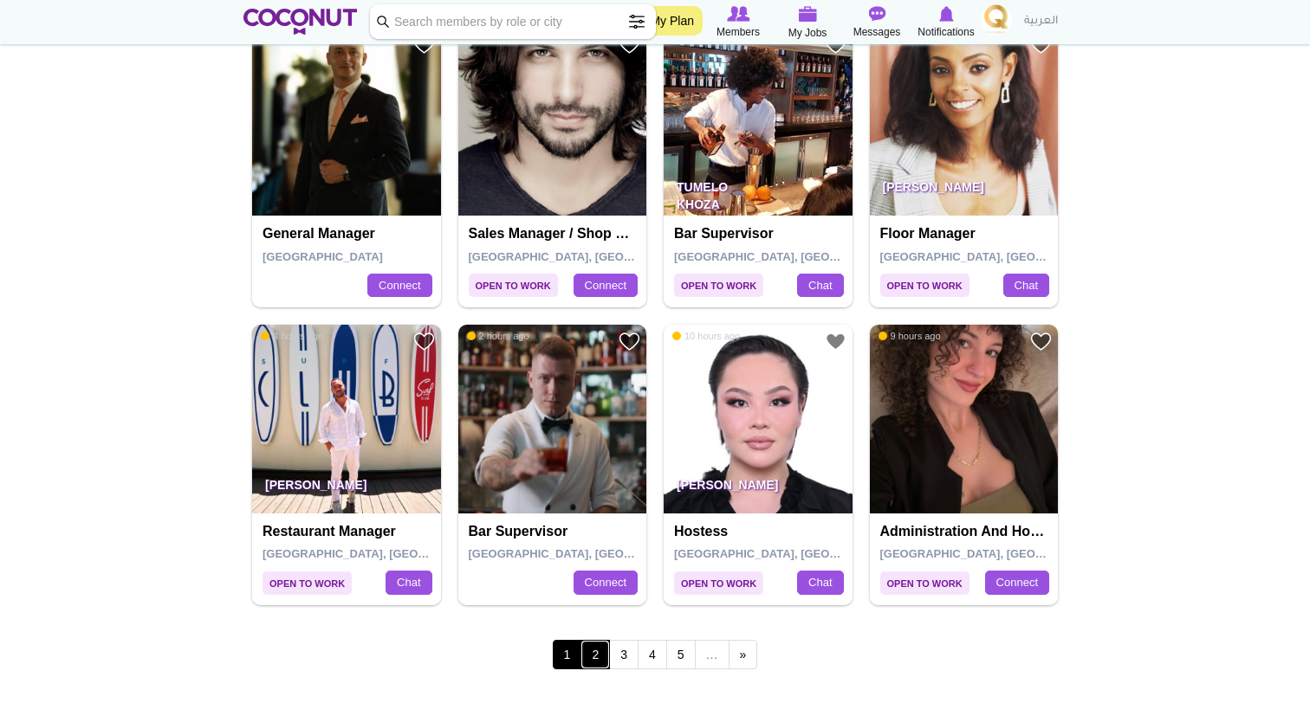
click at [599, 660] on link "2" at bounding box center [594, 654] width 29 height 29
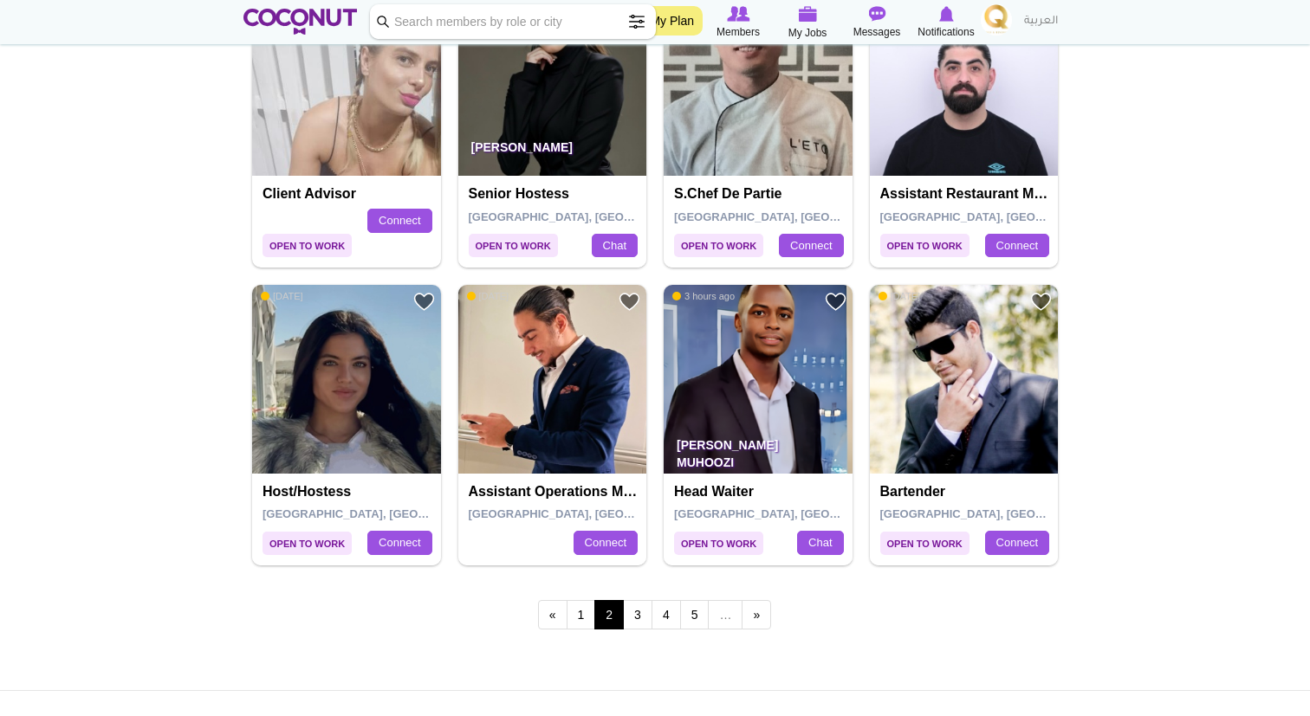
scroll to position [2796, 0]
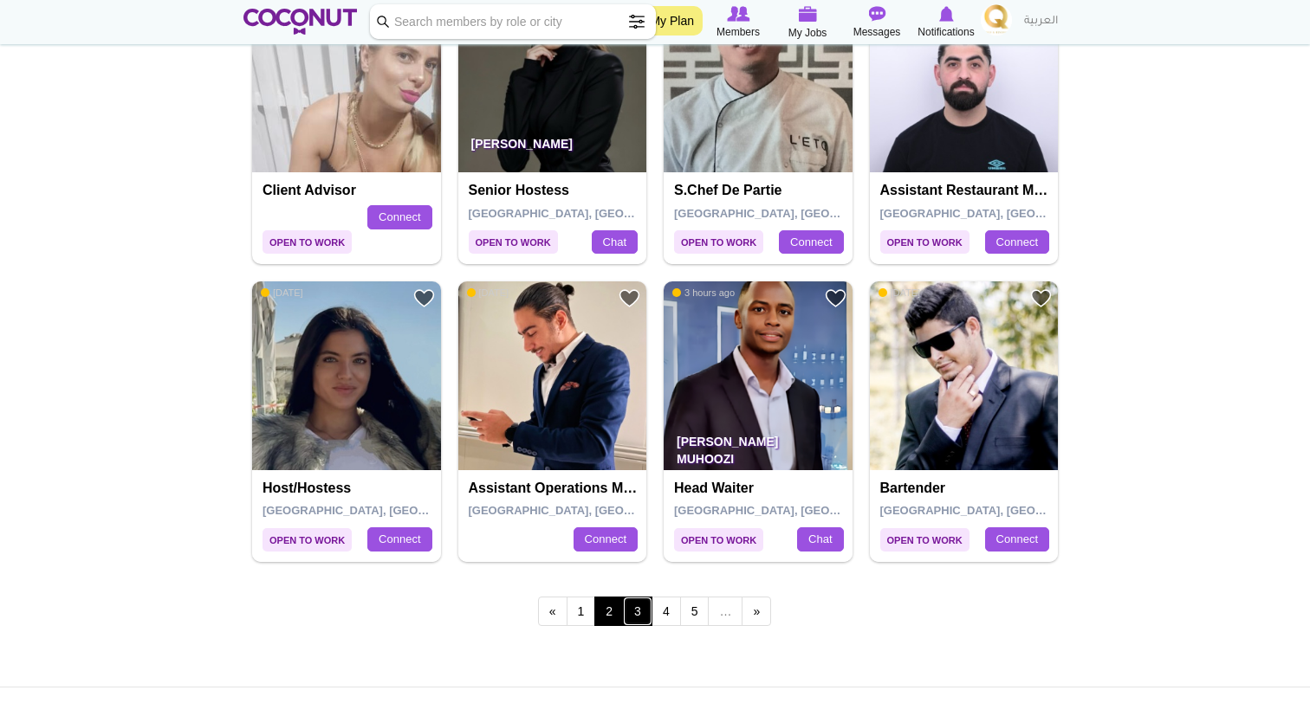
click at [635, 614] on link "3" at bounding box center [637, 611] width 29 height 29
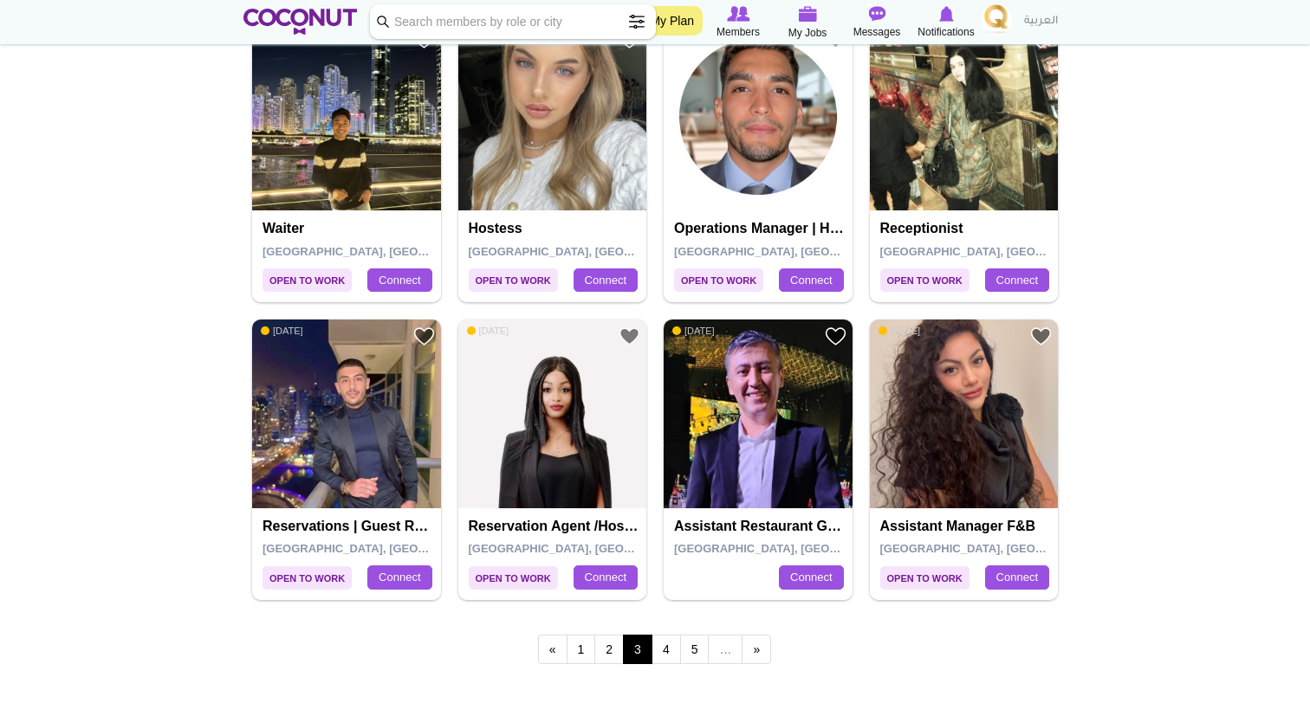
scroll to position [2812, 0]
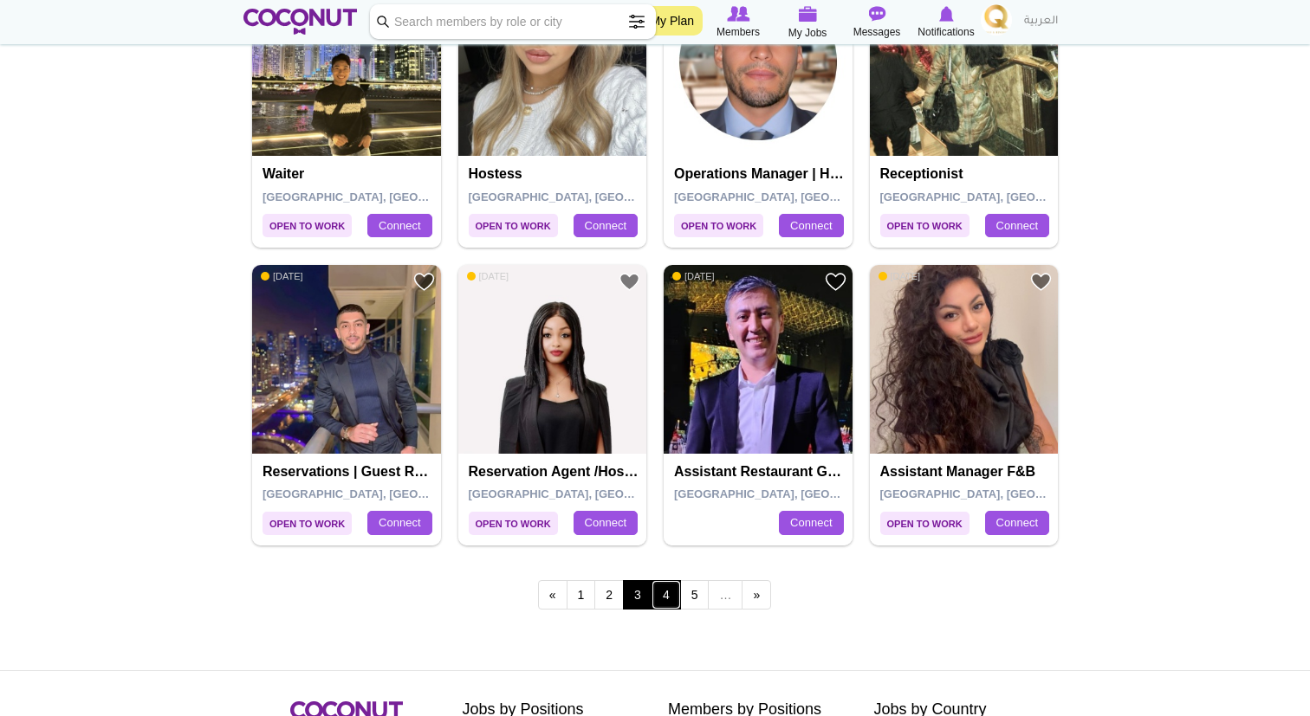
click at [668, 599] on link "4" at bounding box center [665, 594] width 29 height 29
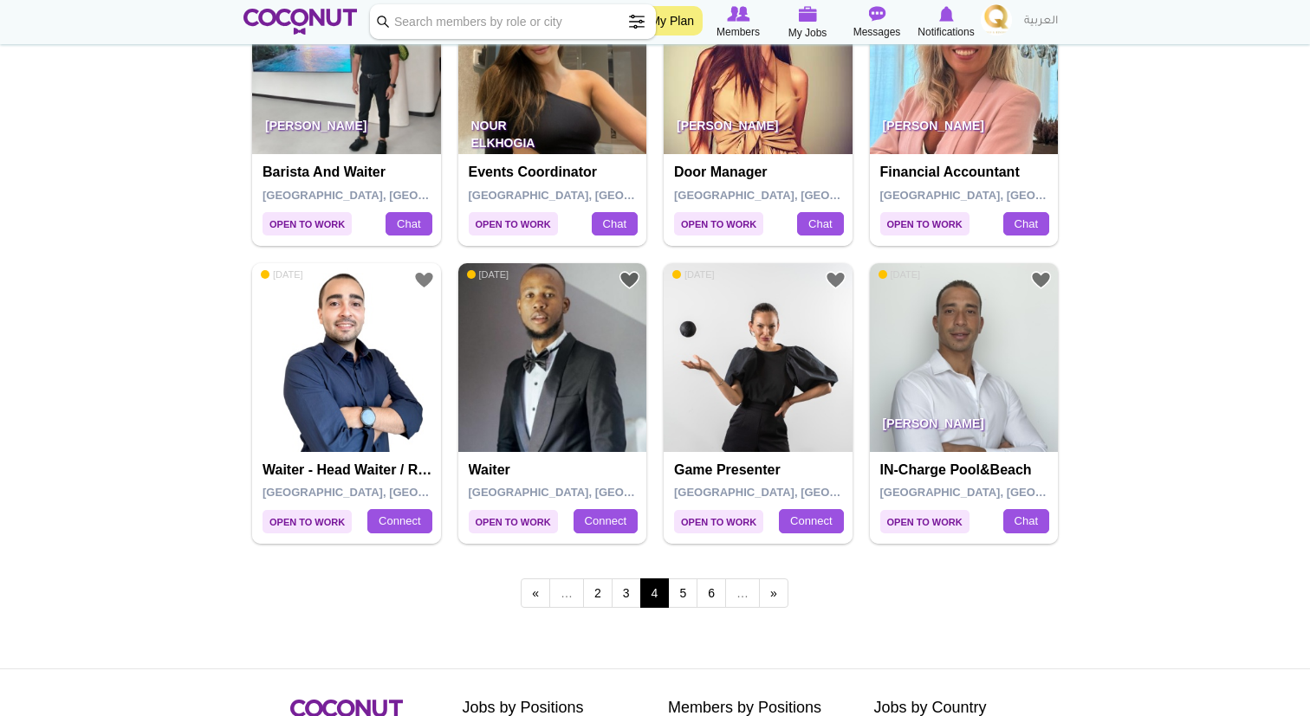
scroll to position [2815, 0]
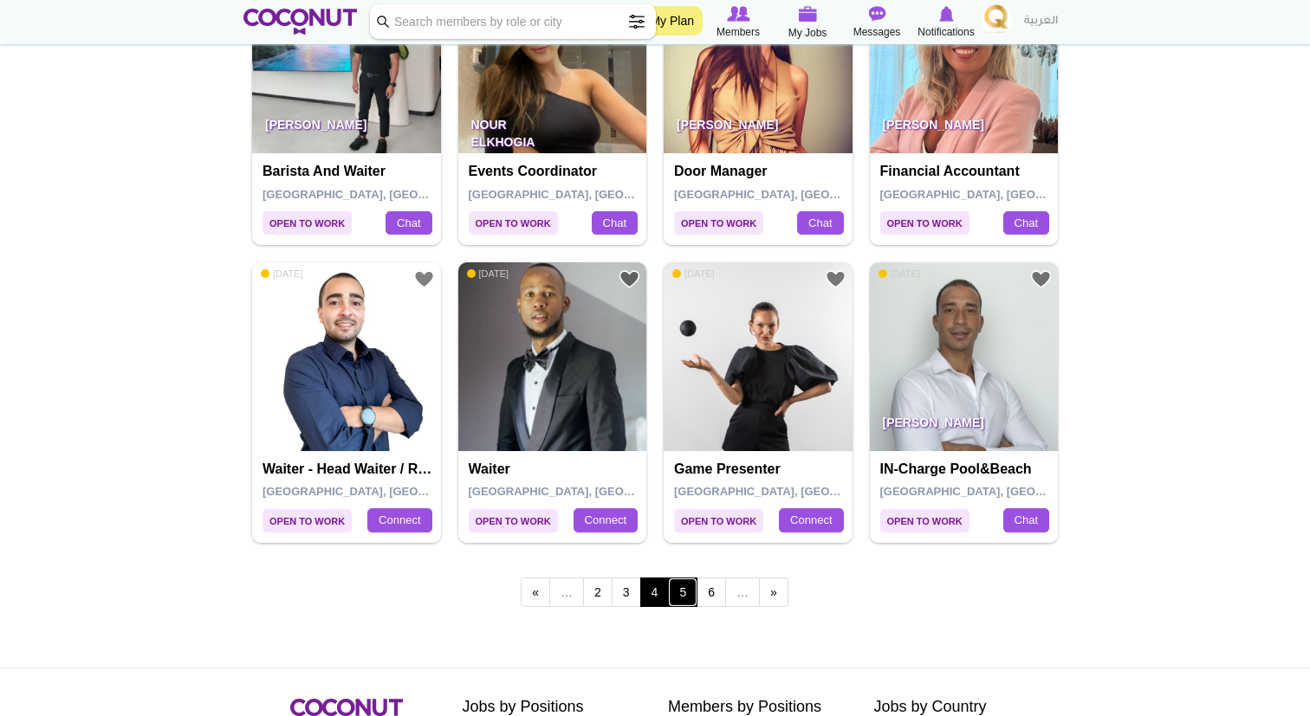
click at [681, 590] on link "5" at bounding box center [682, 592] width 29 height 29
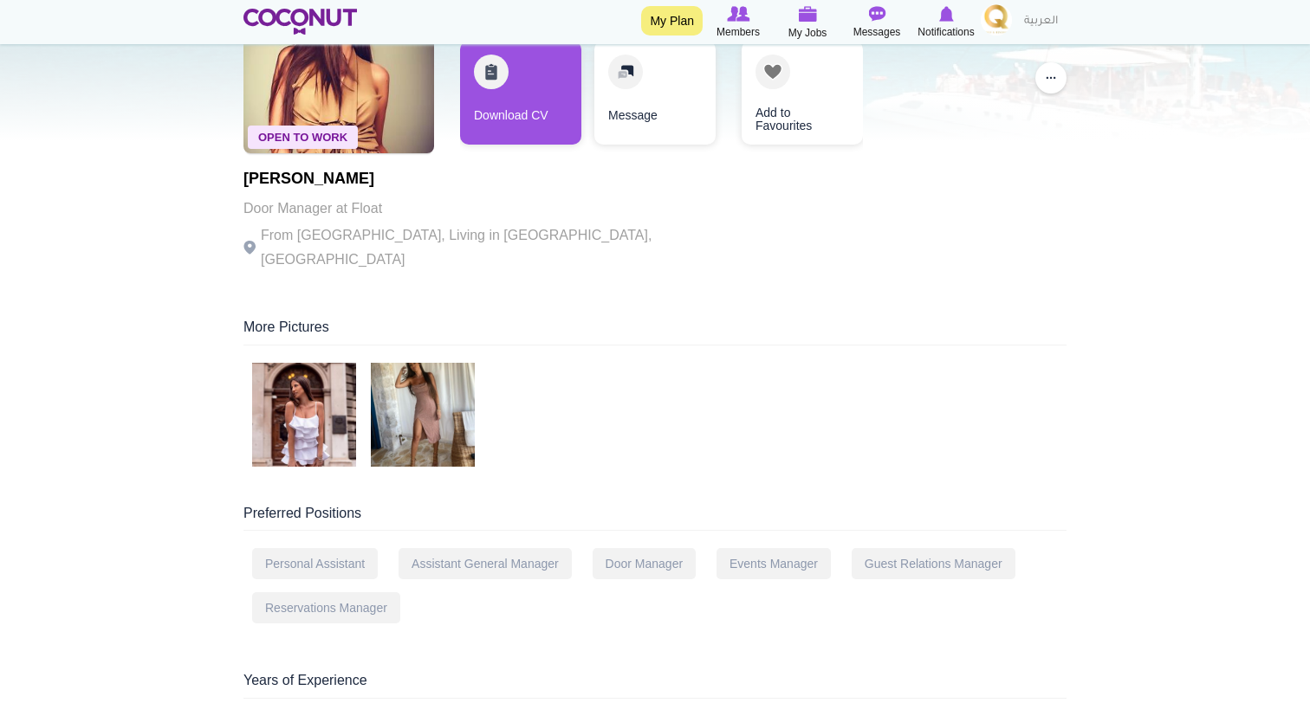
scroll to position [170, 0]
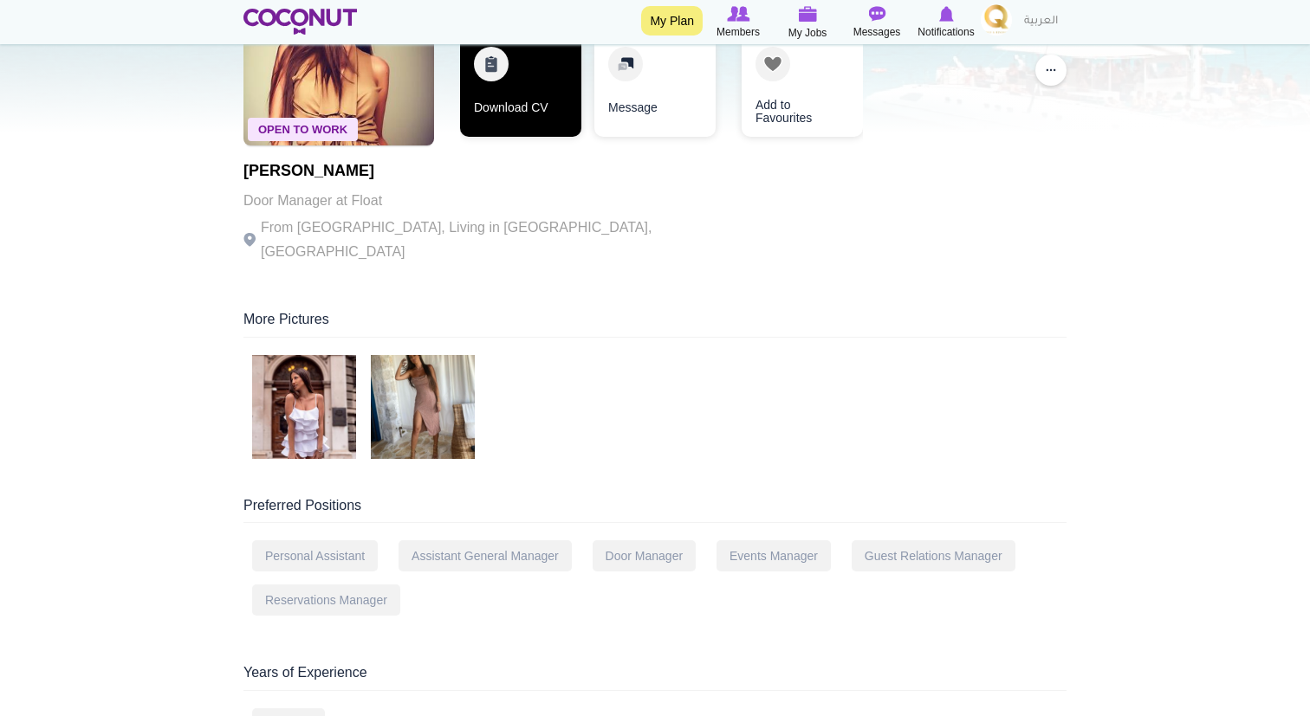
click at [527, 98] on link "Download CV" at bounding box center [520, 85] width 121 height 104
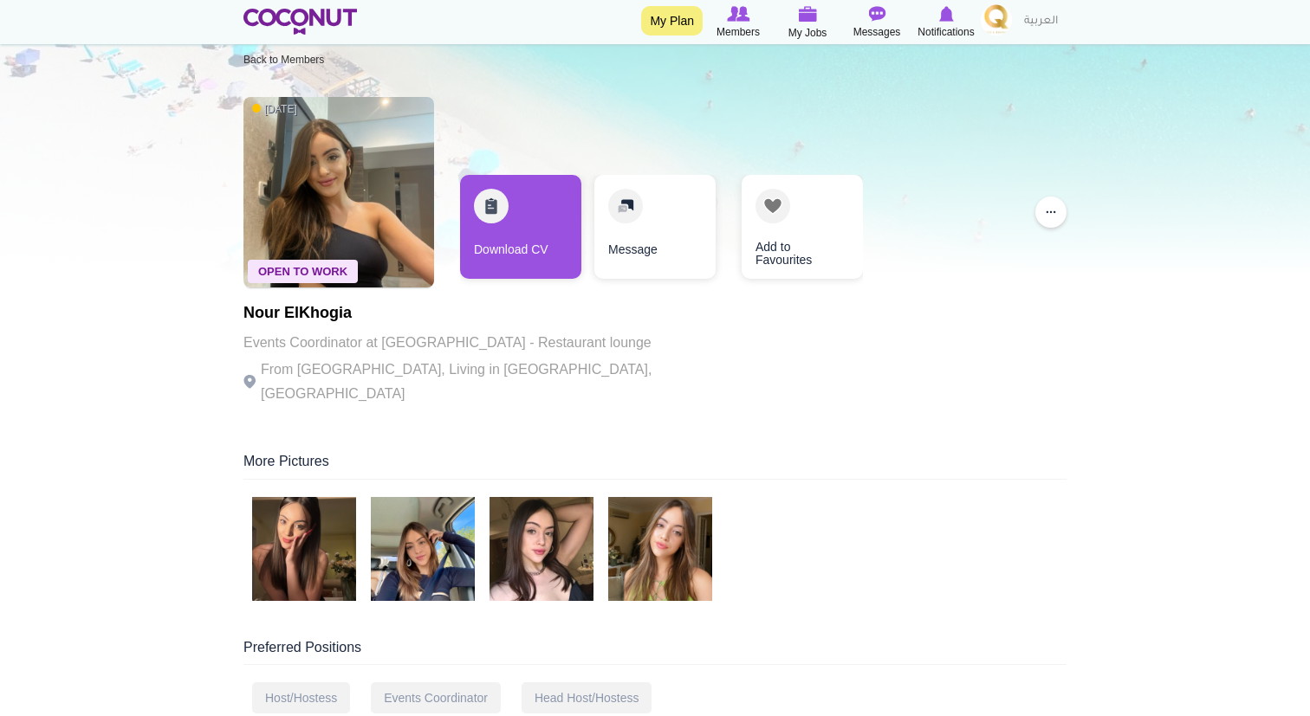
scroll to position [24, 0]
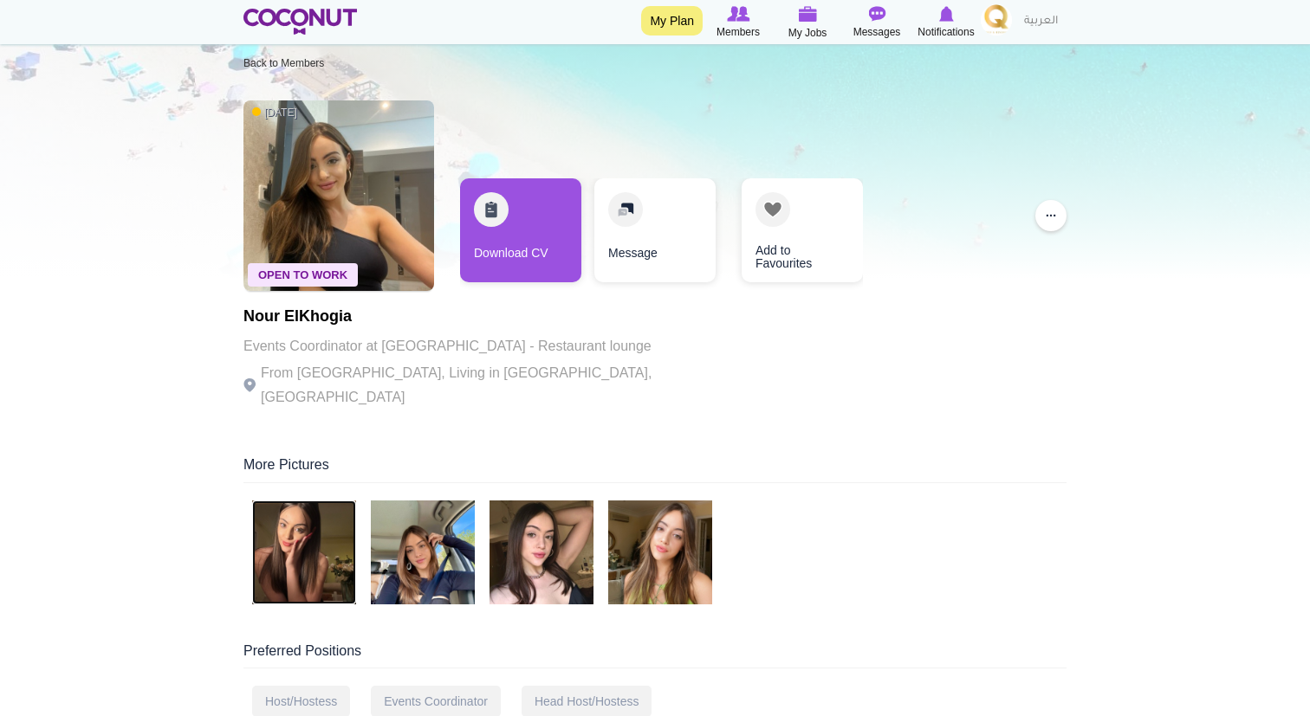
click at [324, 507] on img at bounding box center [304, 553] width 104 height 104
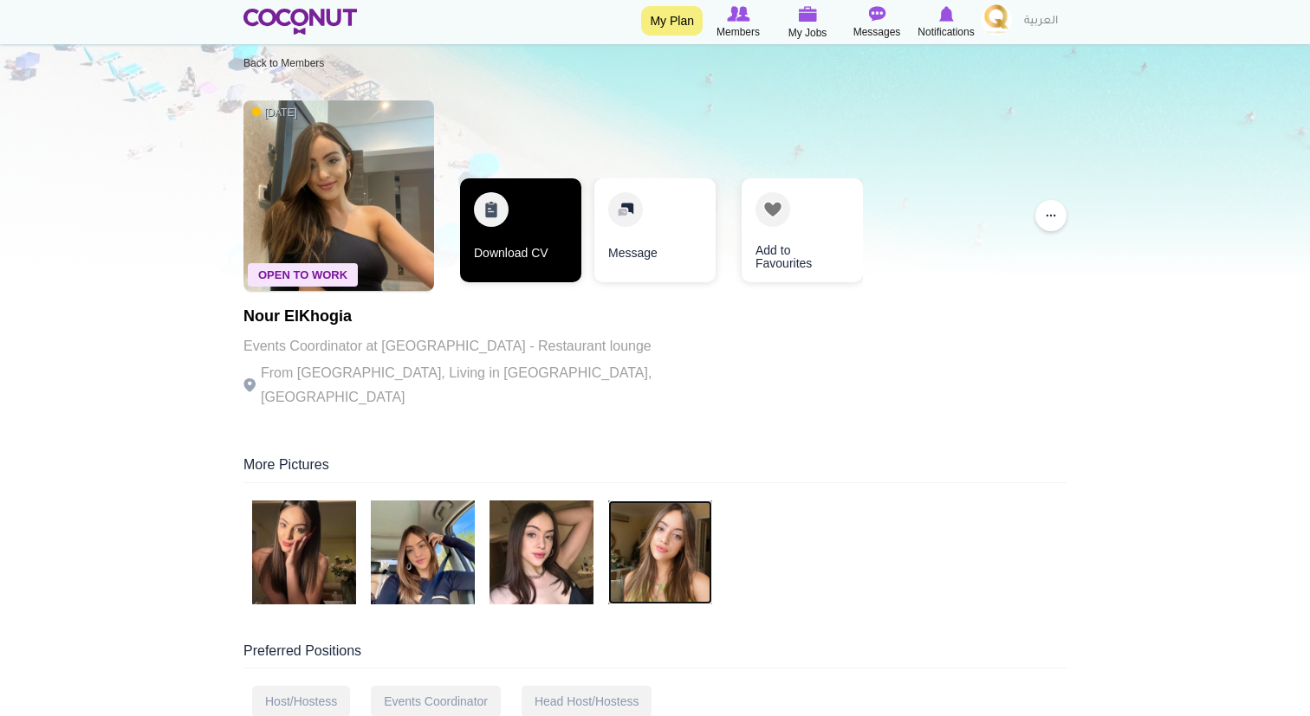
click at [557, 252] on link "Download CV" at bounding box center [520, 230] width 121 height 104
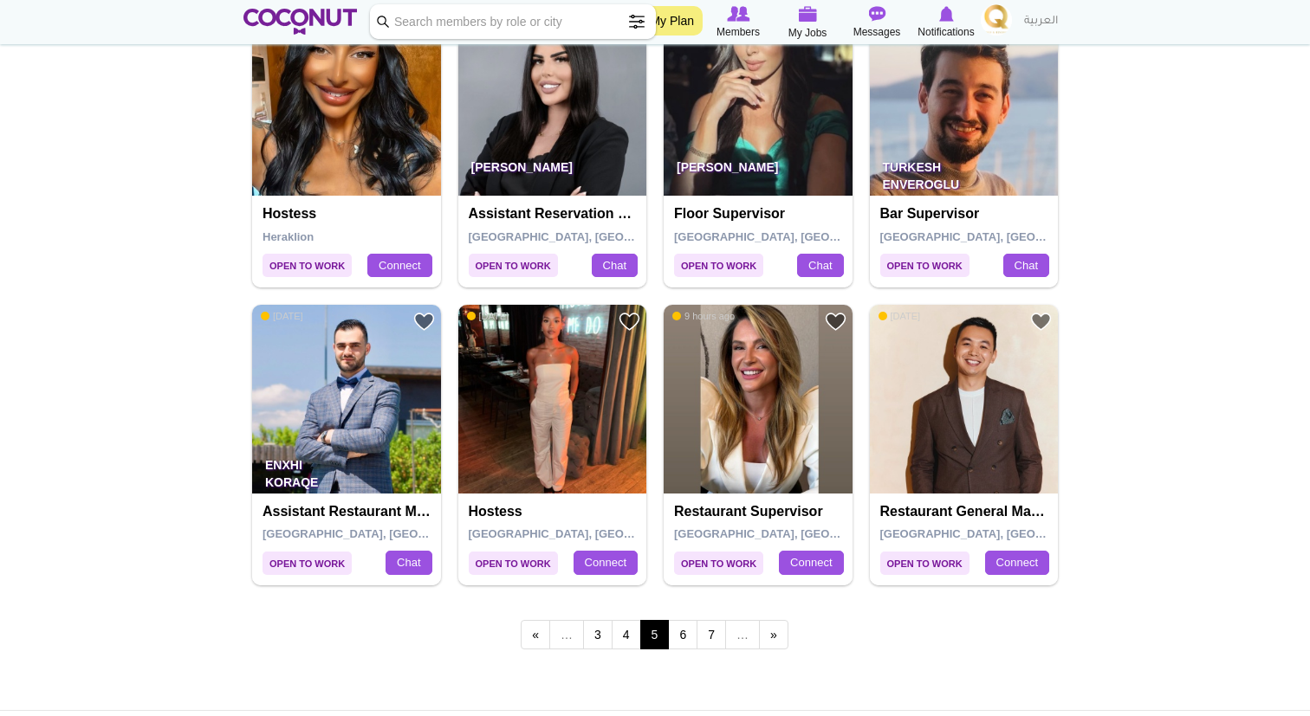
scroll to position [2776, 0]
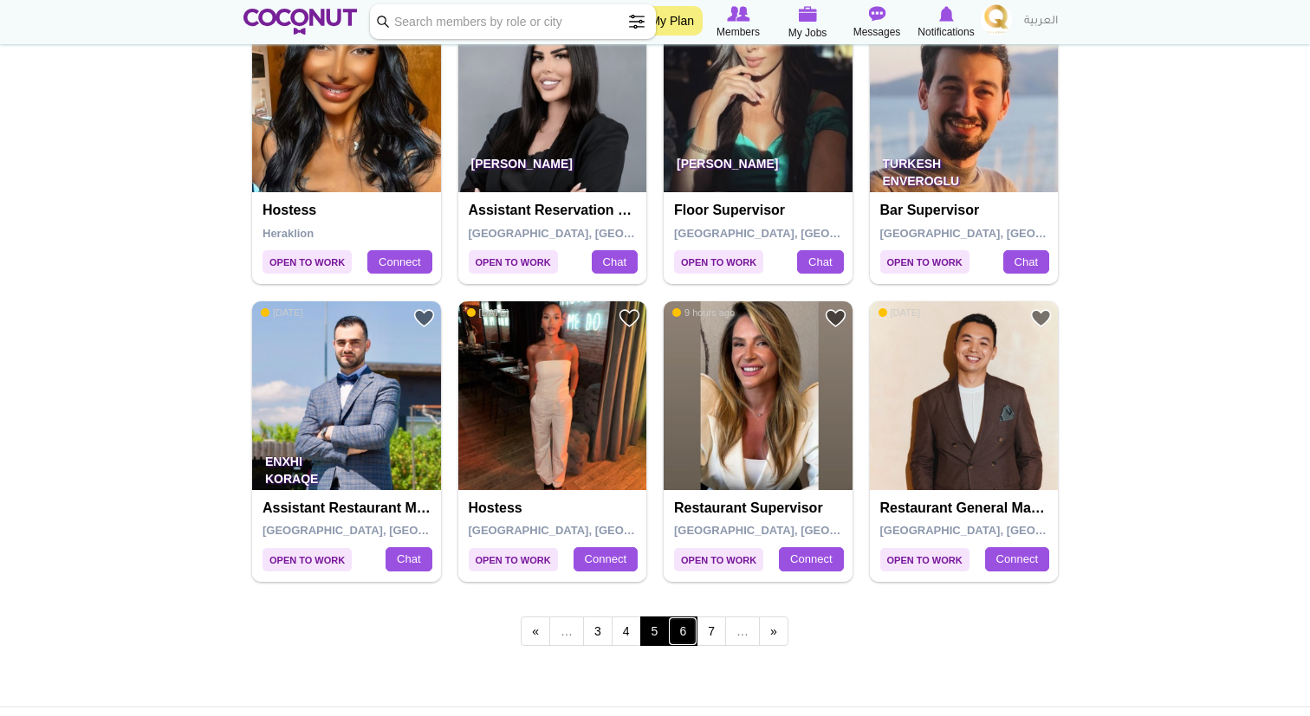
click at [695, 630] on link "6" at bounding box center [682, 631] width 29 height 29
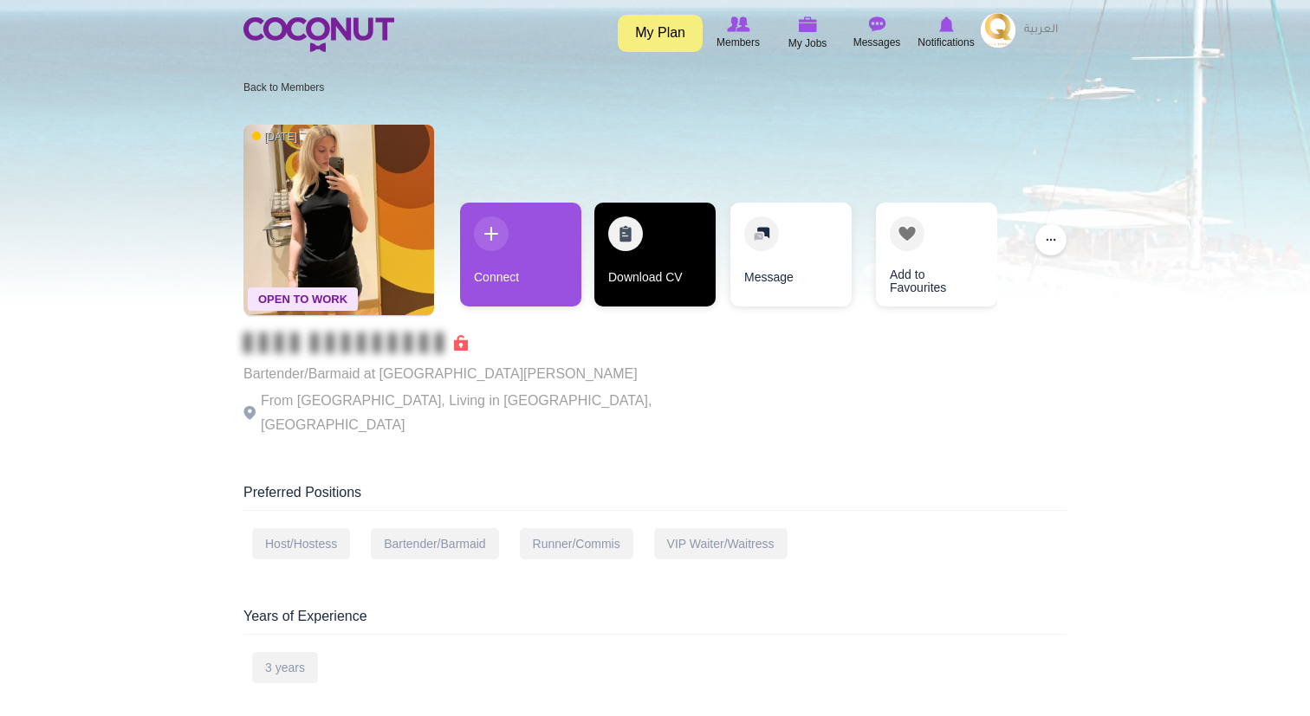
click at [648, 262] on link "Download CV" at bounding box center [654, 255] width 121 height 104
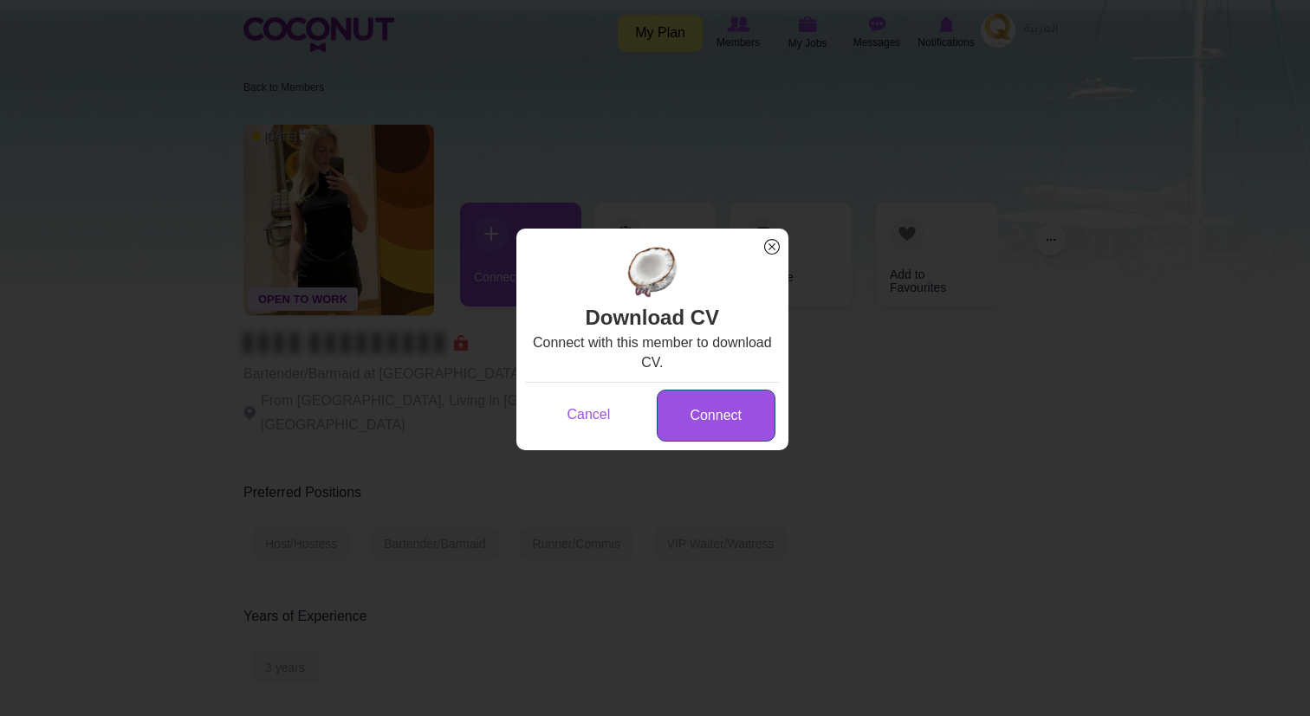
click at [735, 400] on link "Connect" at bounding box center [716, 416] width 119 height 53
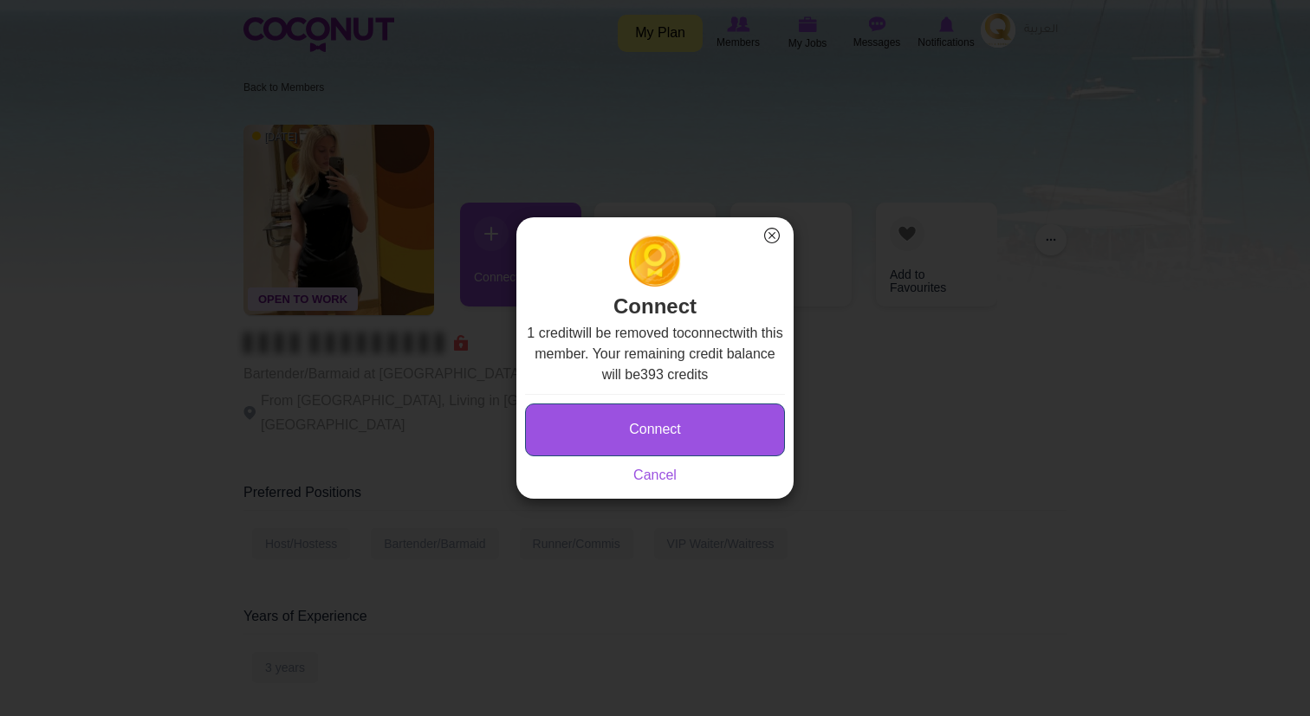
click at [721, 424] on button "Connect" at bounding box center [655, 430] width 260 height 53
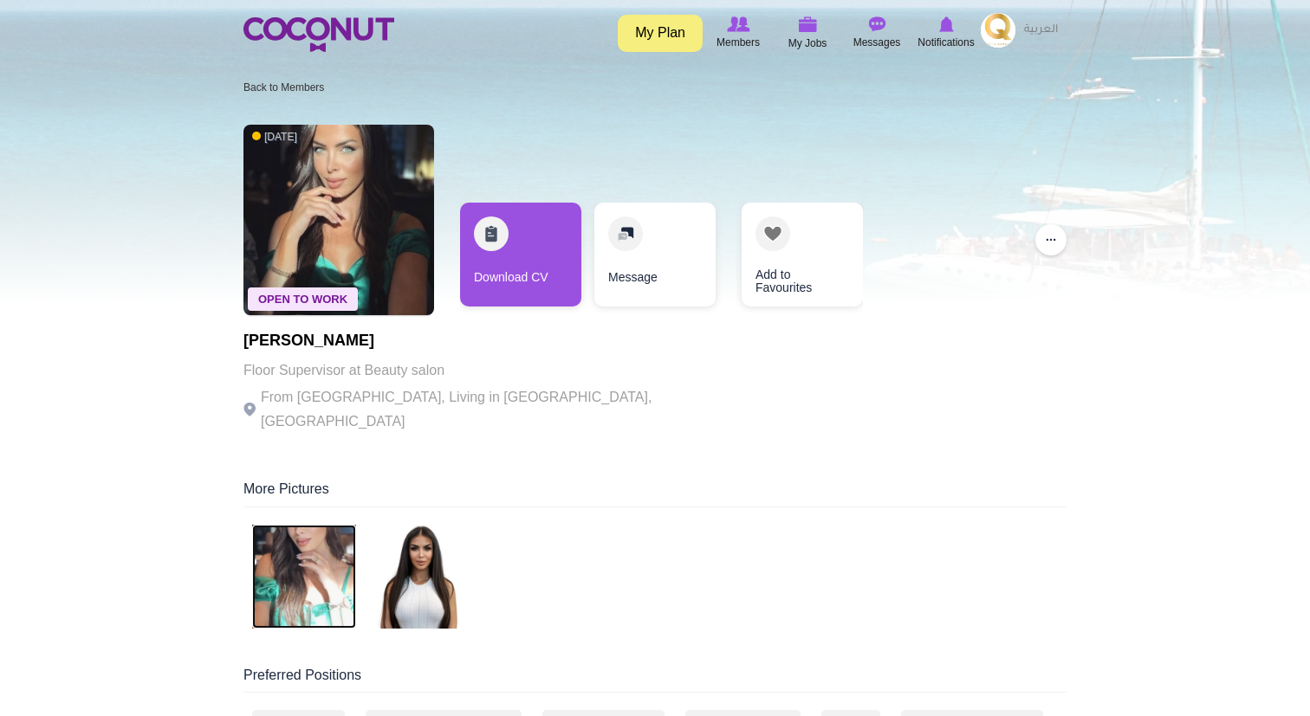
click at [320, 547] on img at bounding box center [304, 577] width 104 height 104
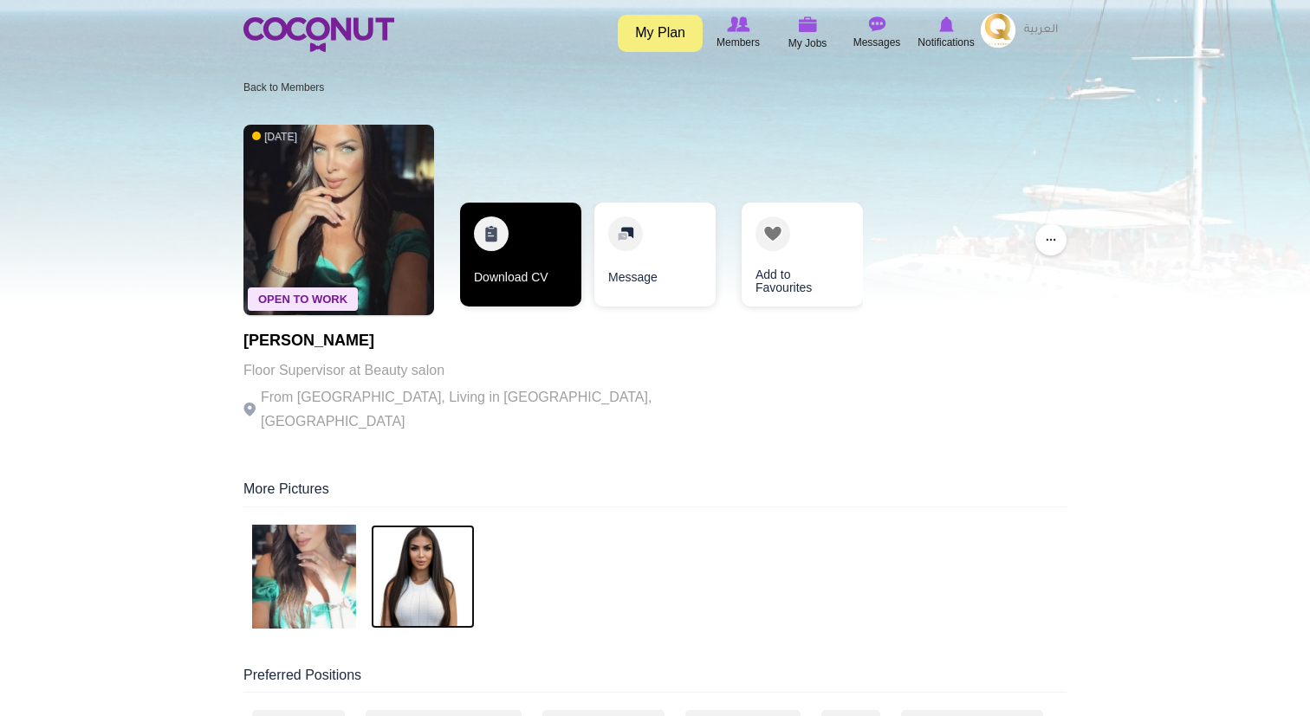
click at [496, 268] on link "Download CV" at bounding box center [520, 255] width 121 height 104
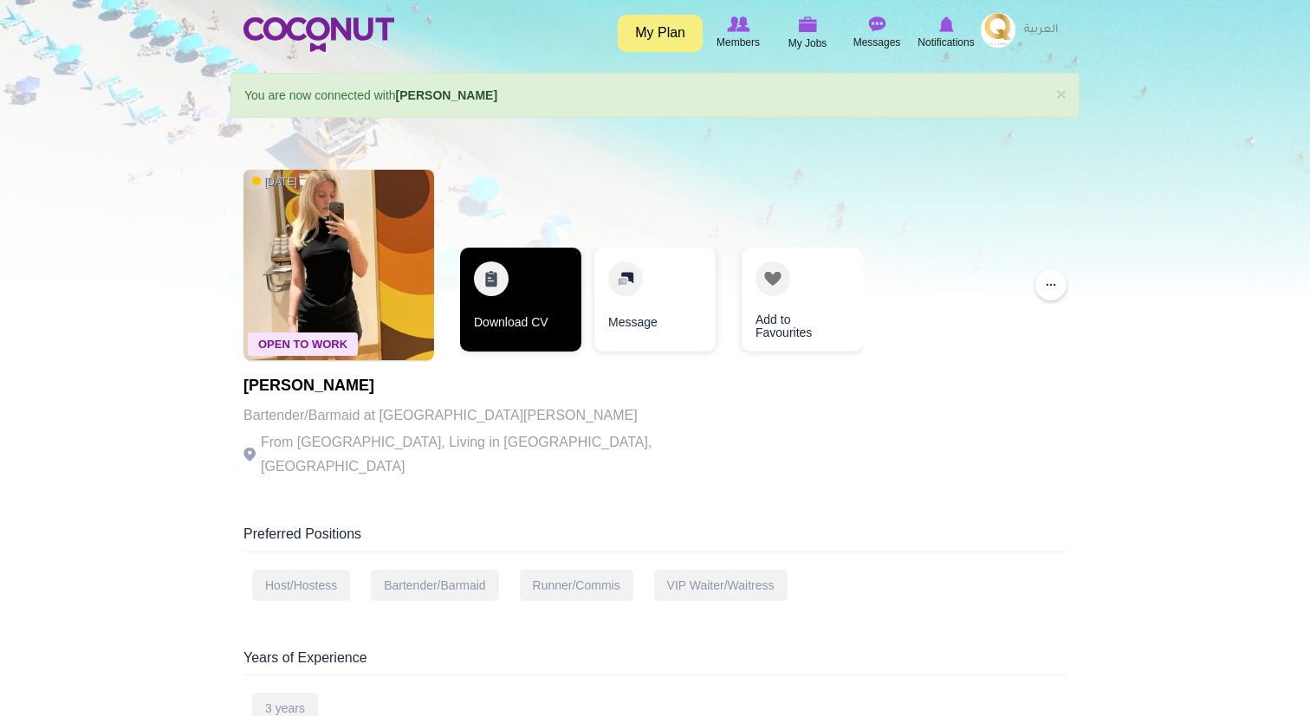
click at [549, 307] on link "Download CV" at bounding box center [520, 300] width 121 height 104
